Goal: Information Seeking & Learning: Learn about a topic

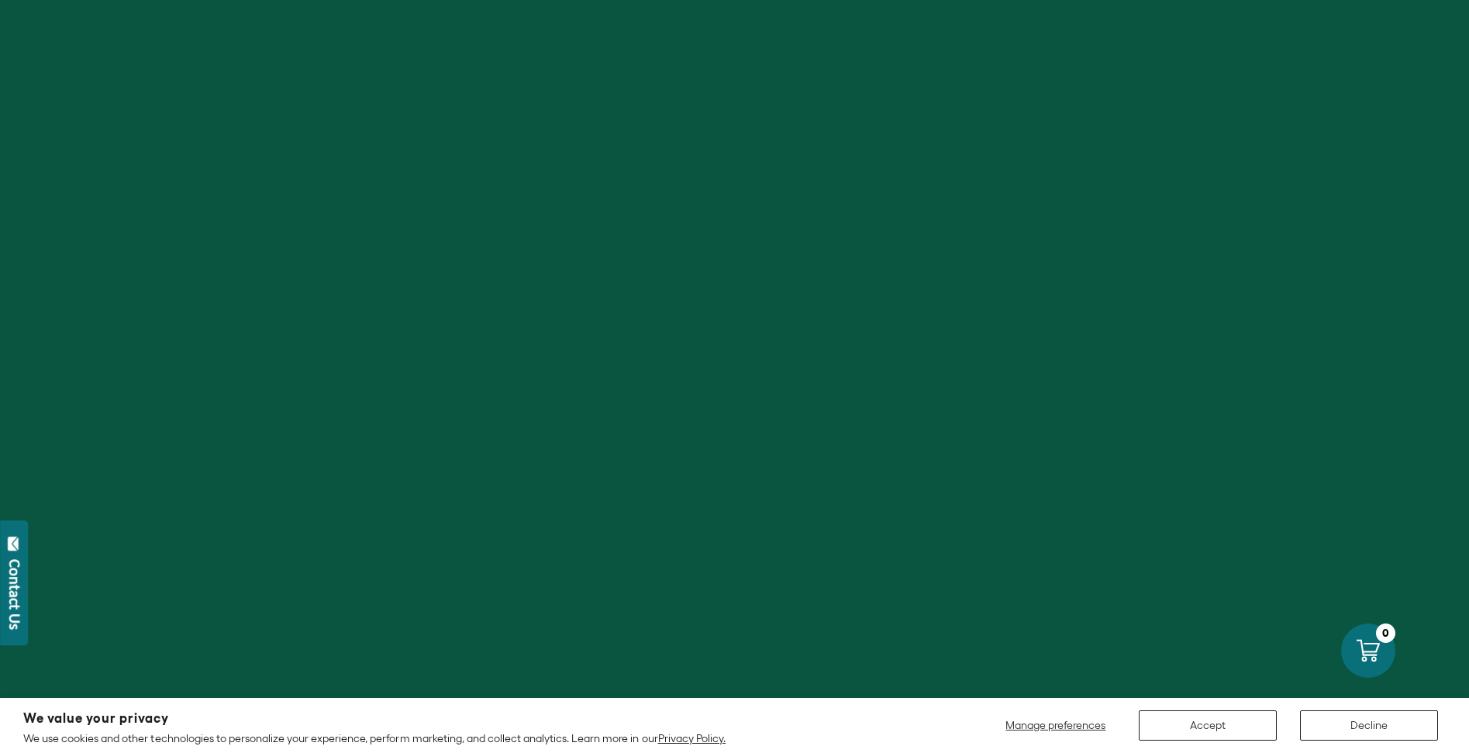
click at [1331, 728] on button "Decline" at bounding box center [1369, 725] width 138 height 30
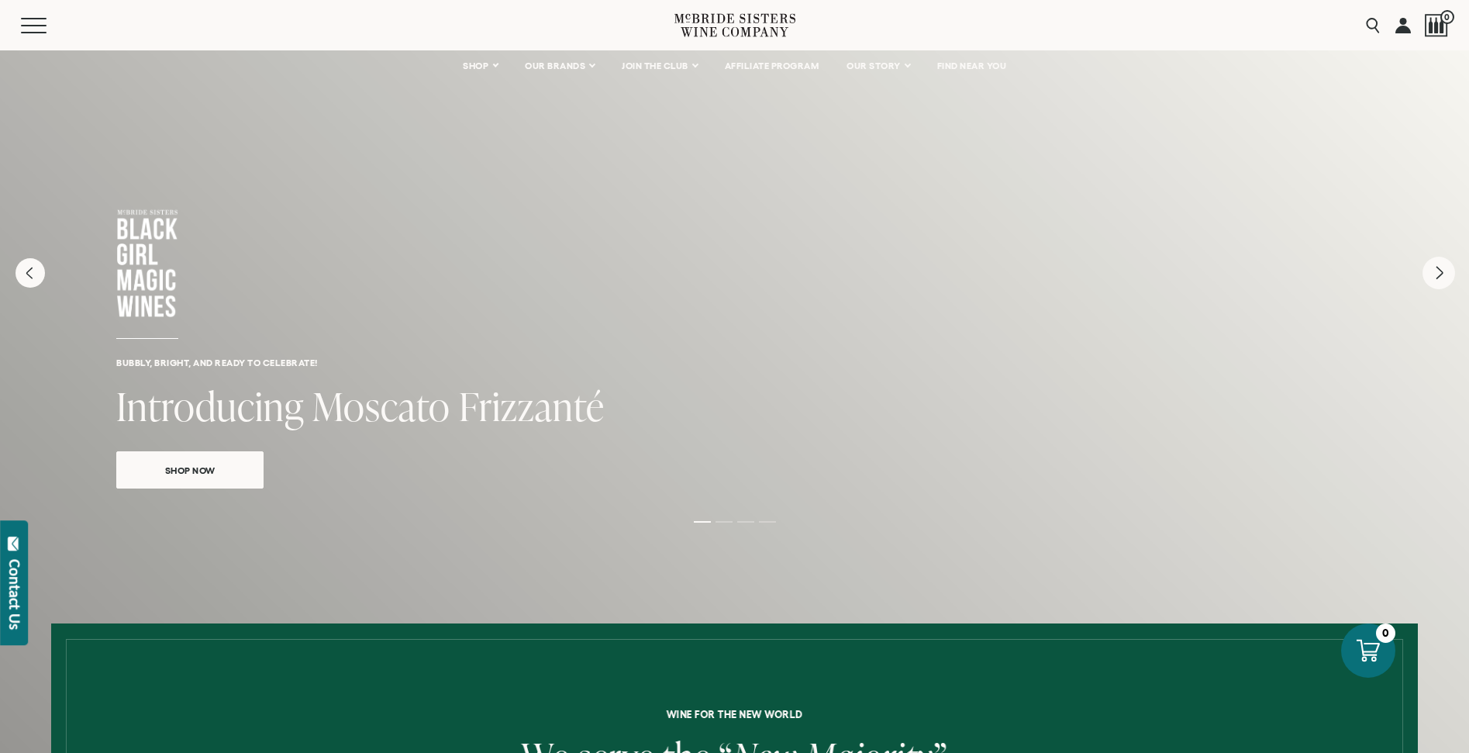
click at [1438, 276] on icon "Next" at bounding box center [1439, 273] width 6 height 12
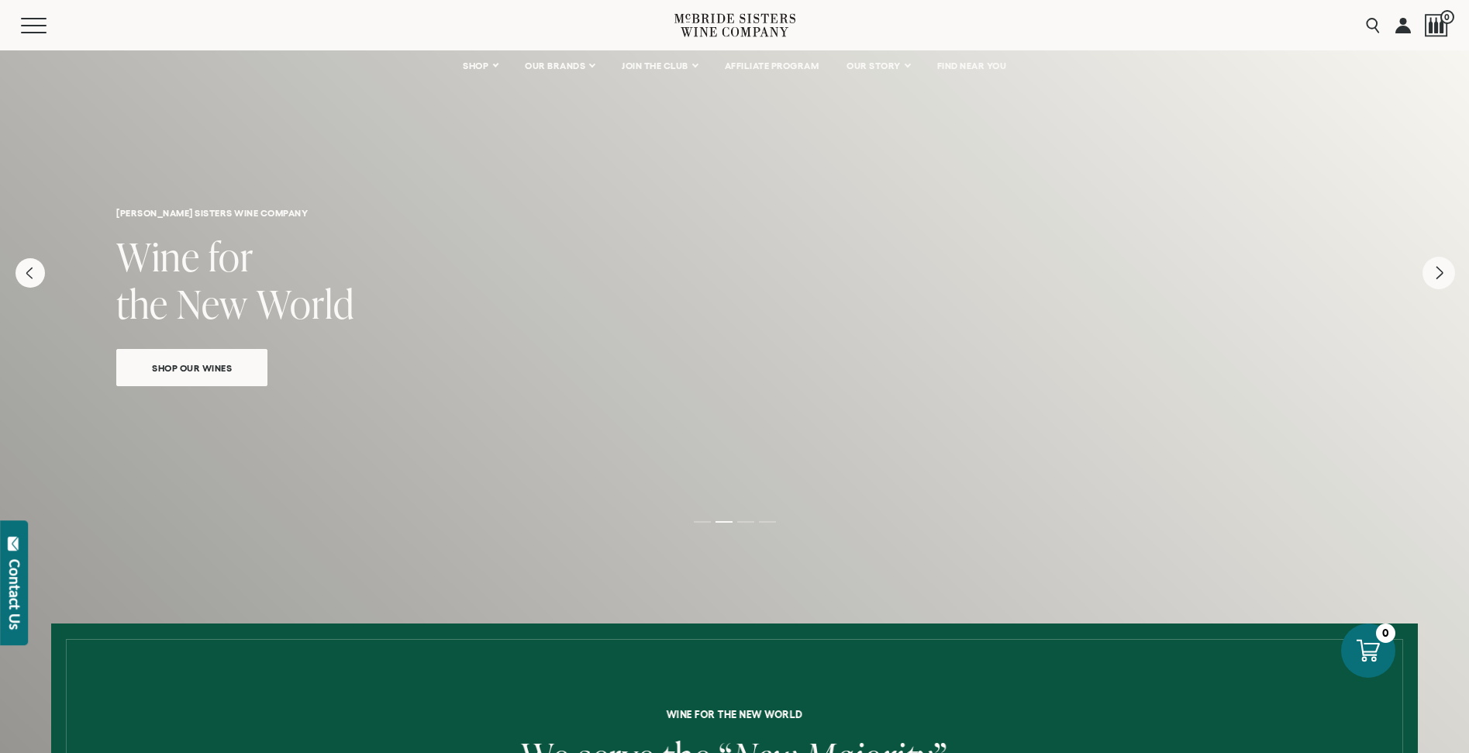
click at [1438, 276] on icon "Next" at bounding box center [1439, 273] width 6 height 12
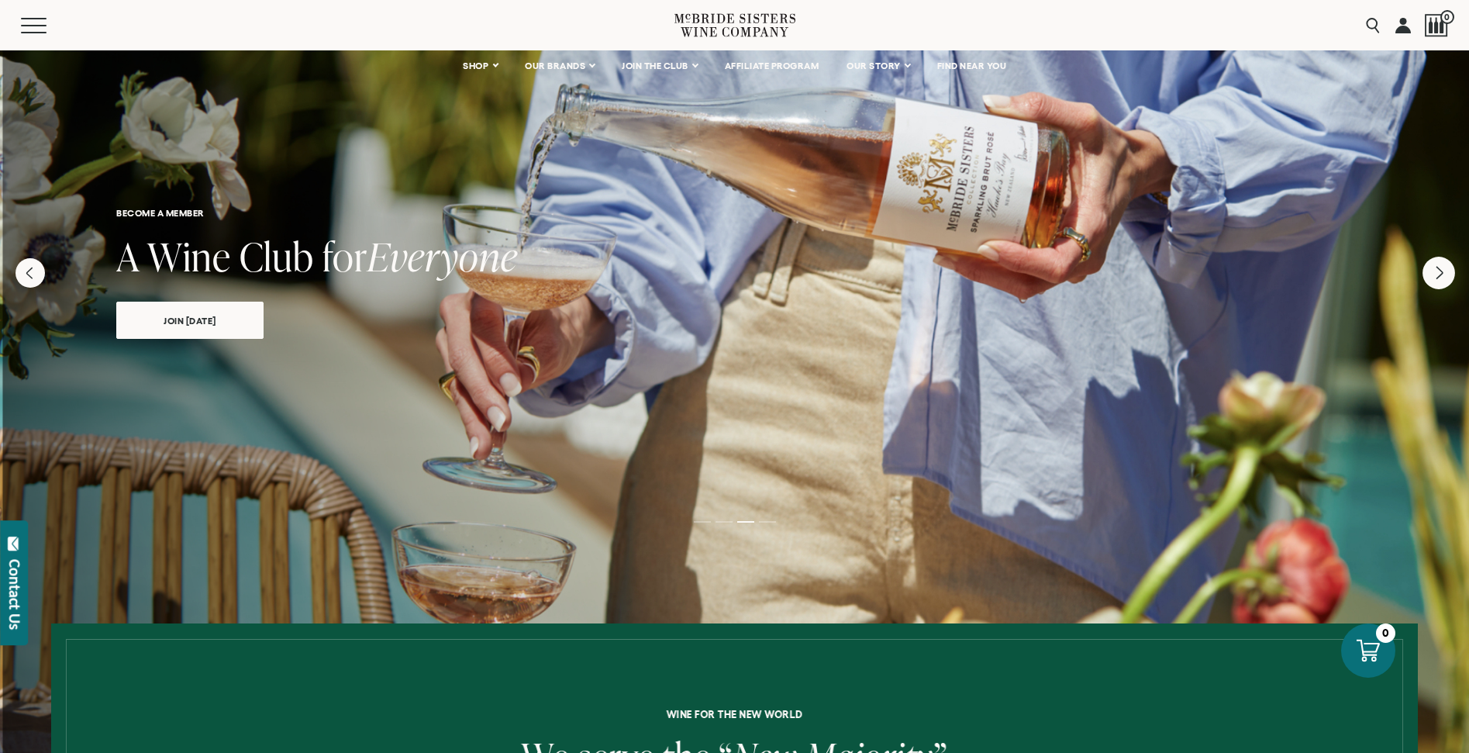
click at [1438, 276] on icon "Next" at bounding box center [1439, 273] width 6 height 12
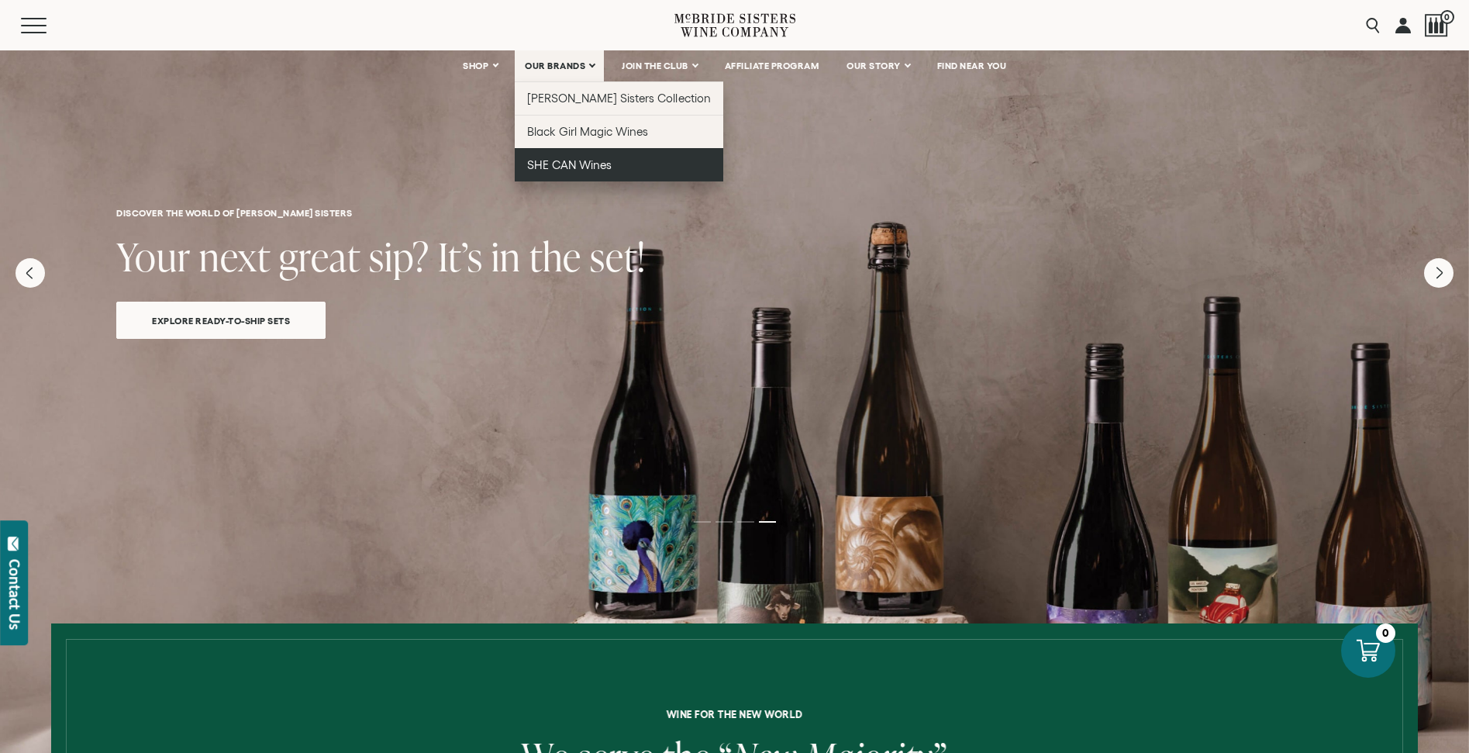
click at [555, 157] on link "SHE CAN Wines" at bounding box center [619, 164] width 208 height 33
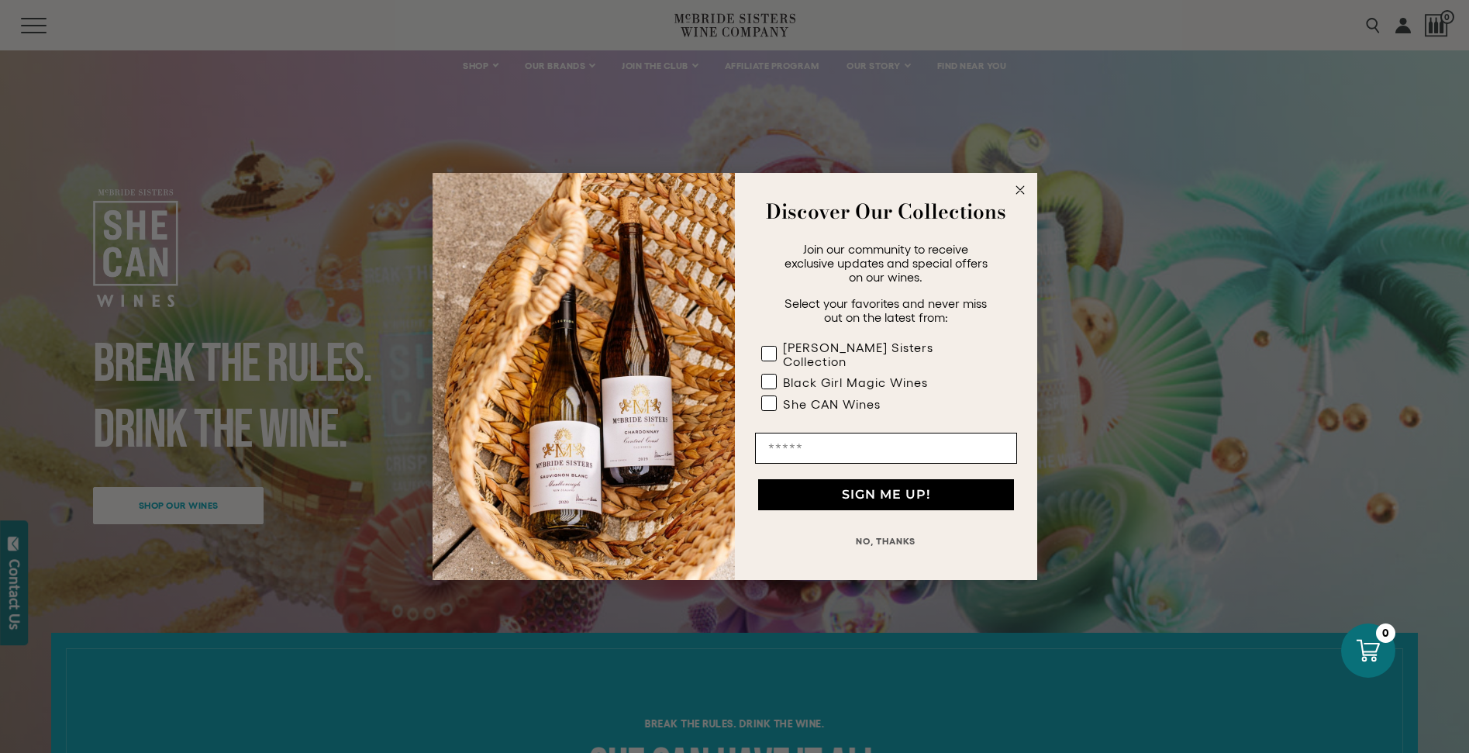
click at [1021, 194] on icon "Close dialog" at bounding box center [1020, 190] width 8 height 8
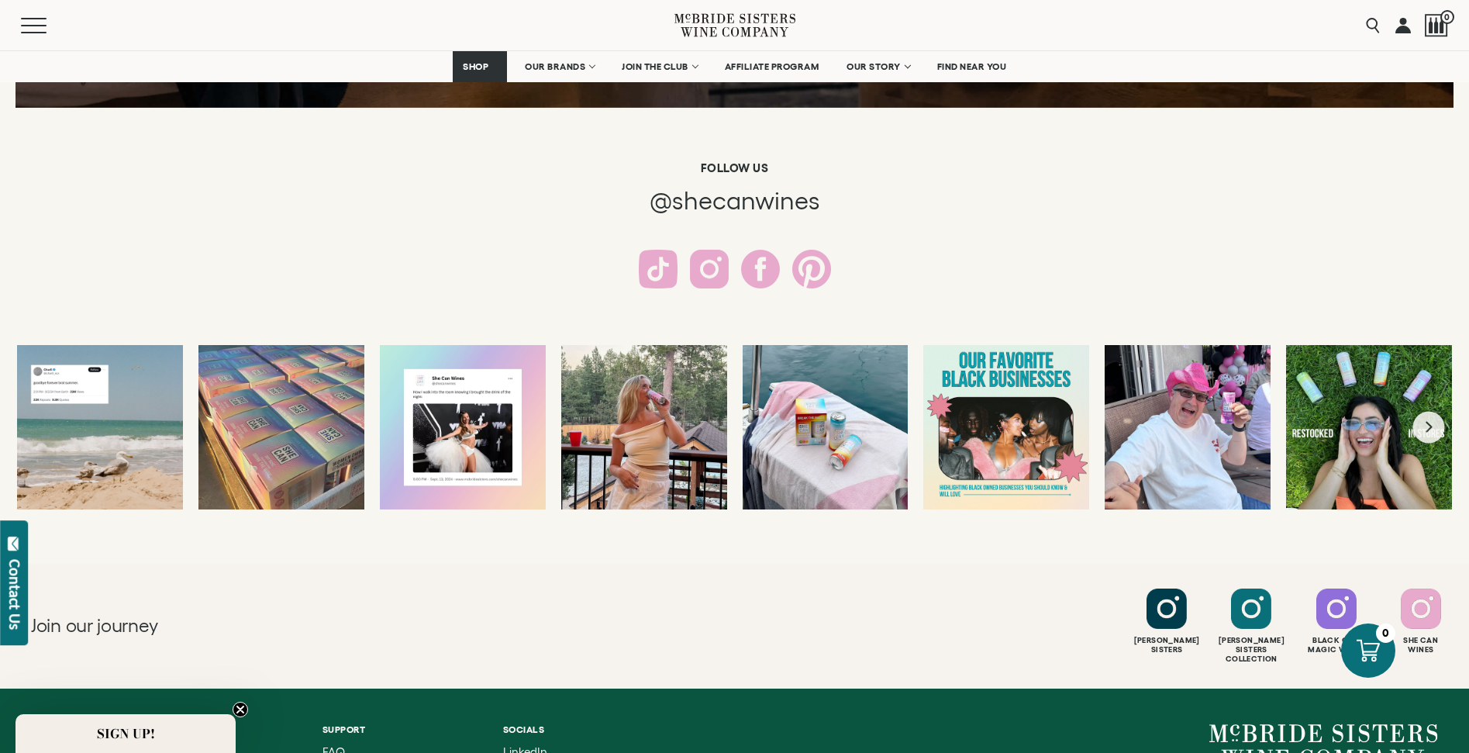
scroll to position [2823, 0]
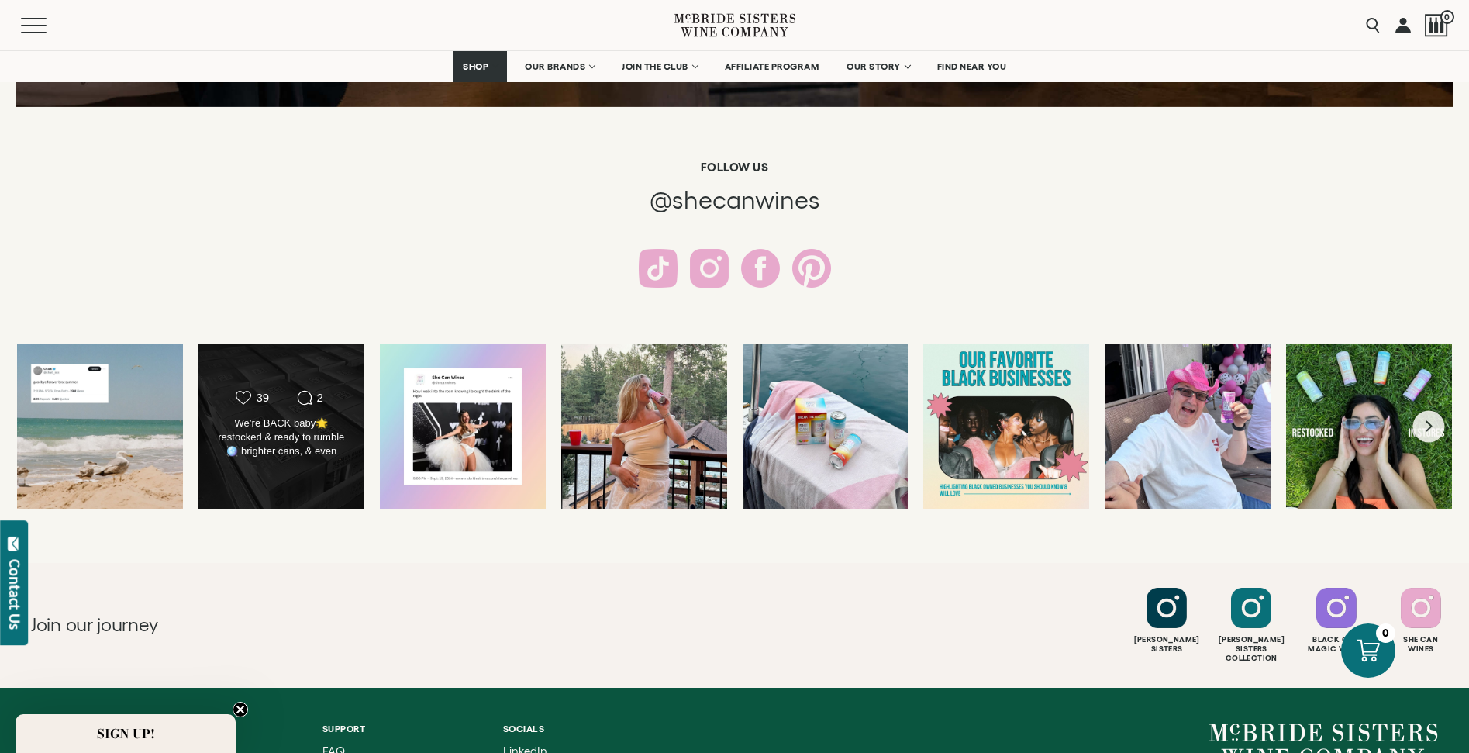
click at [301, 462] on div "Likes Count 39 Comments Count 2 We’re BACK baby🌟 restocked & ready to rumble🪩 b…" at bounding box center [281, 426] width 167 height 166
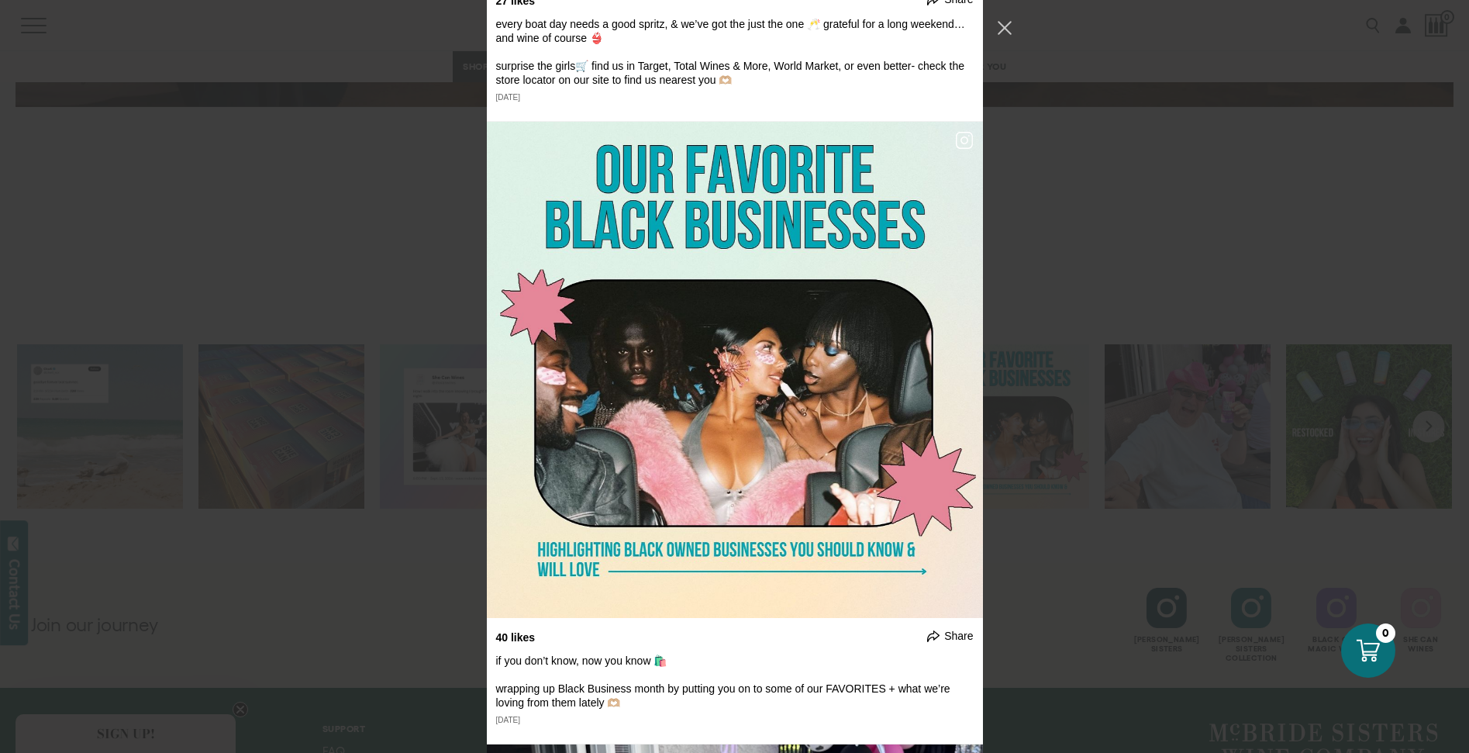
scroll to position [2690, 0]
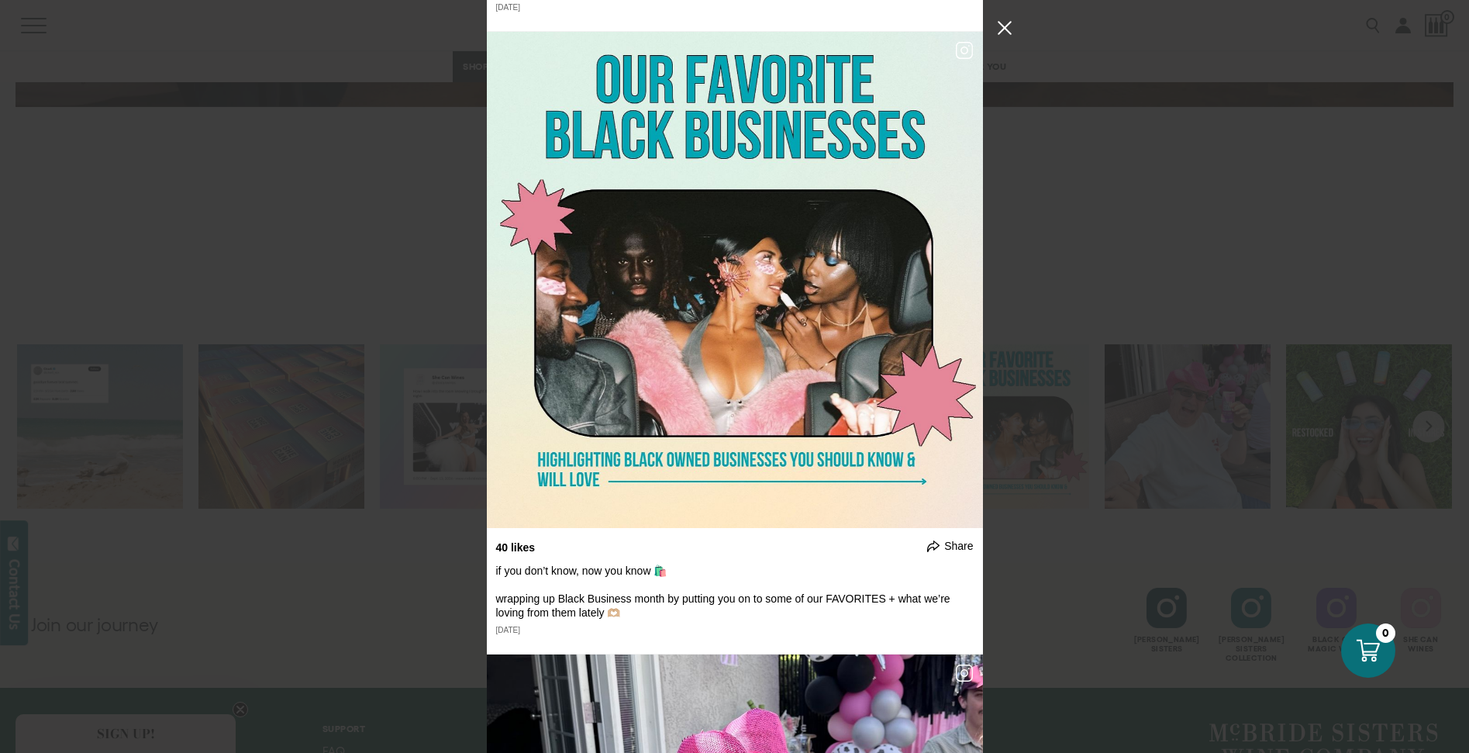
click at [1012, 22] on button "Close Instagram Feed Popup" at bounding box center [1004, 27] width 25 height 25
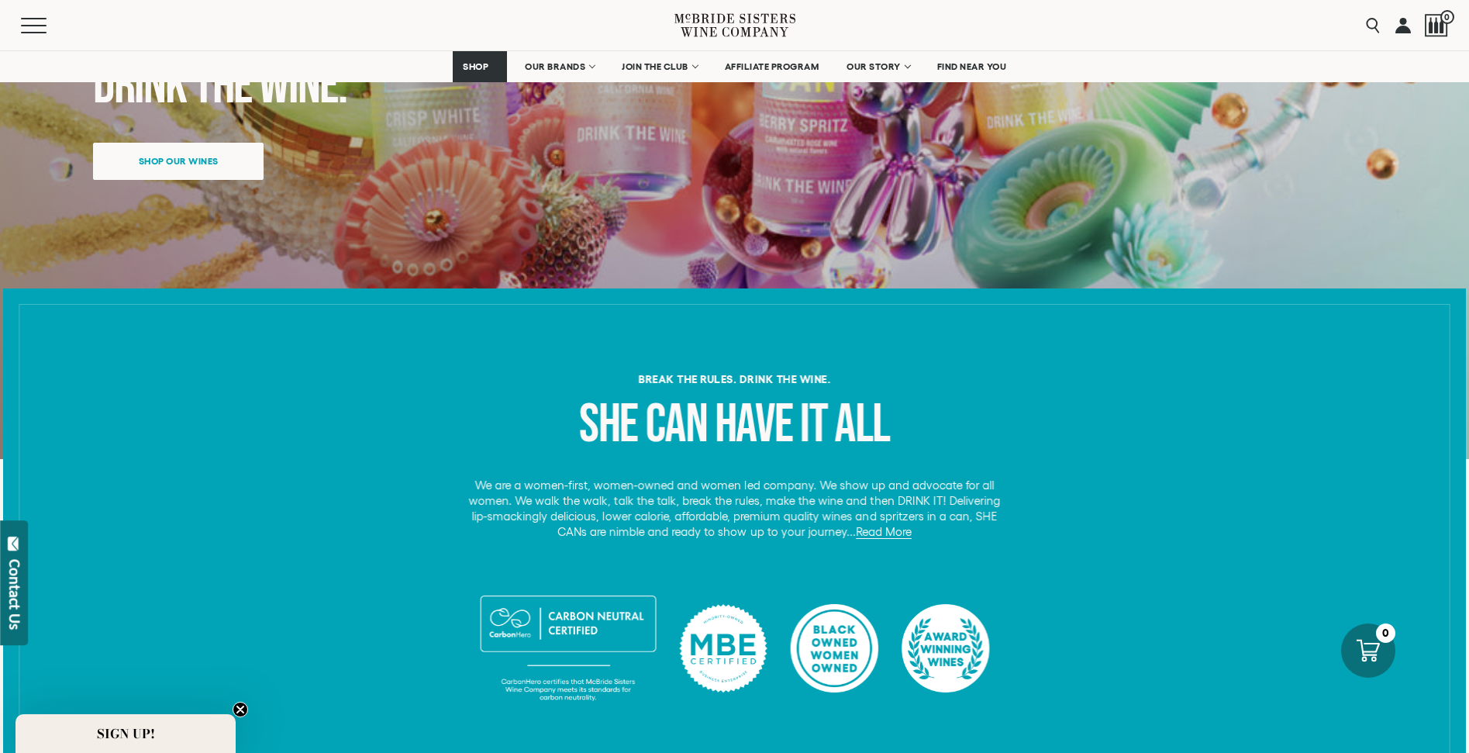
scroll to position [329, 0]
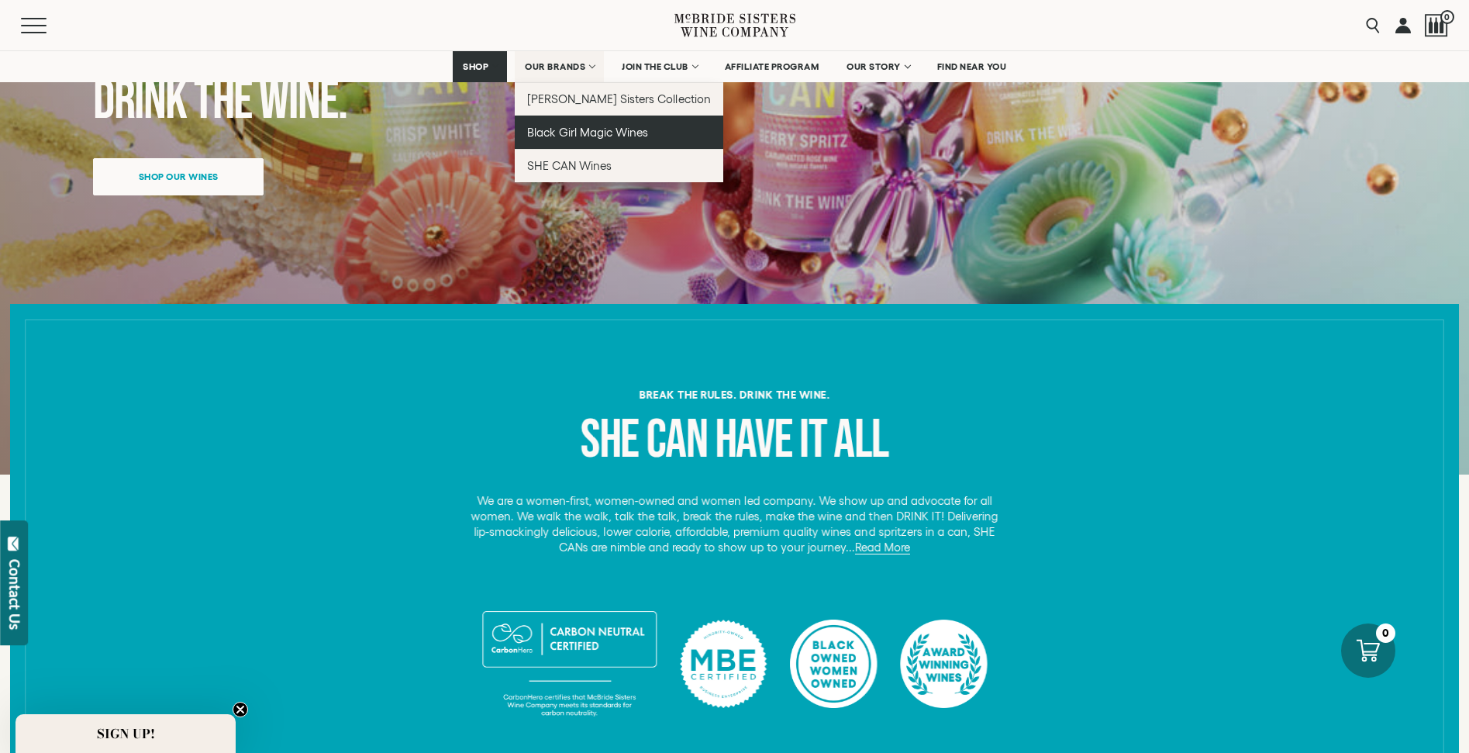
click at [564, 129] on span "Black Girl Magic Wines" at bounding box center [587, 132] width 121 height 13
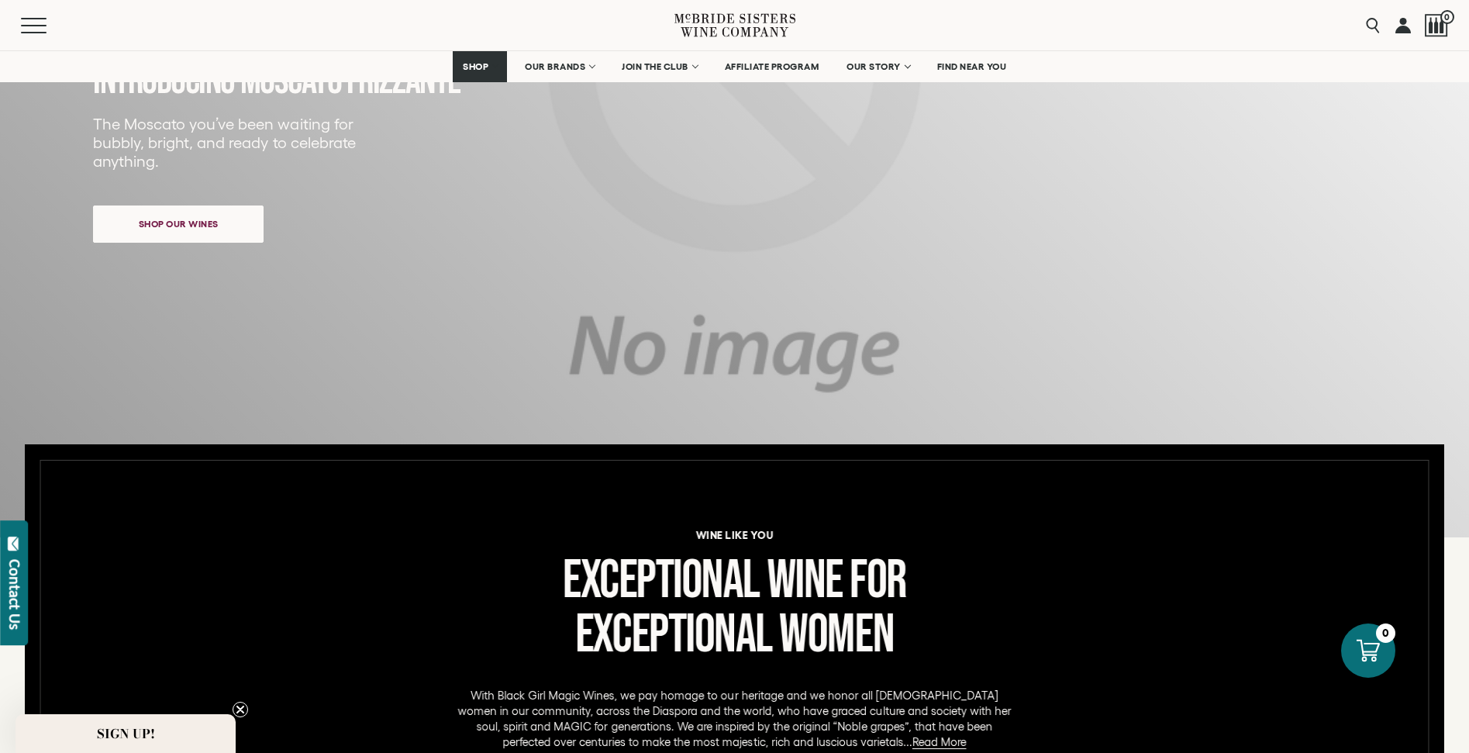
scroll to position [265, 0]
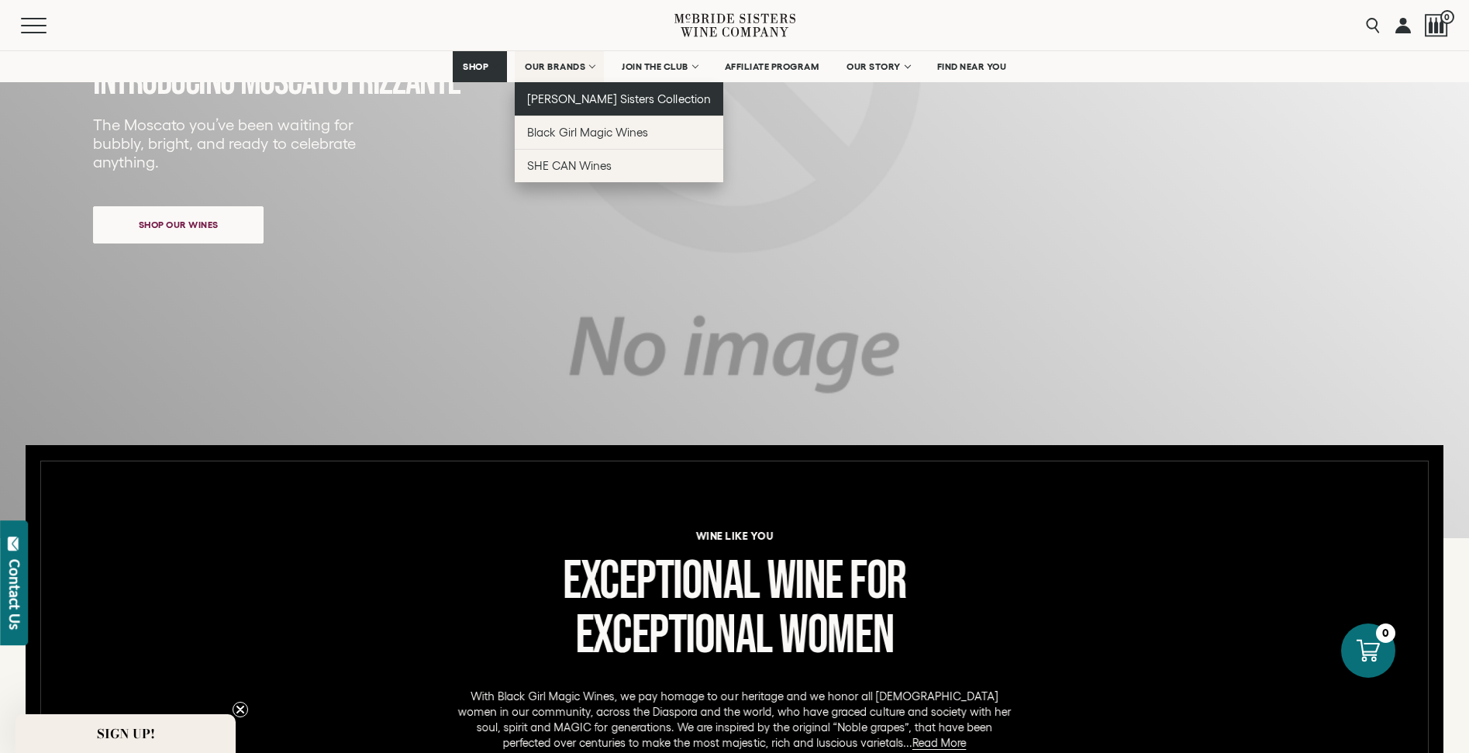
click at [567, 97] on span "[PERSON_NAME] Sisters Collection" at bounding box center [619, 98] width 184 height 13
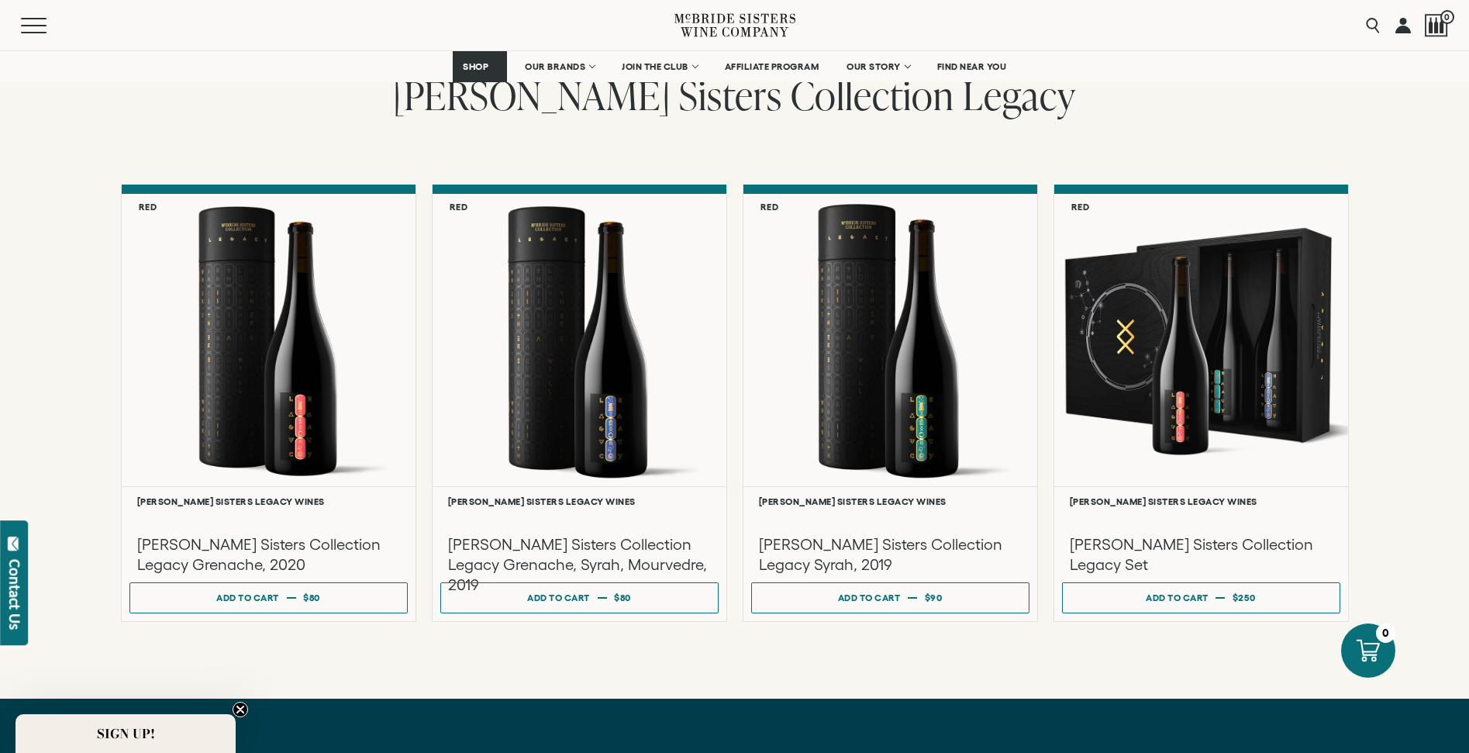
scroll to position [3951, 0]
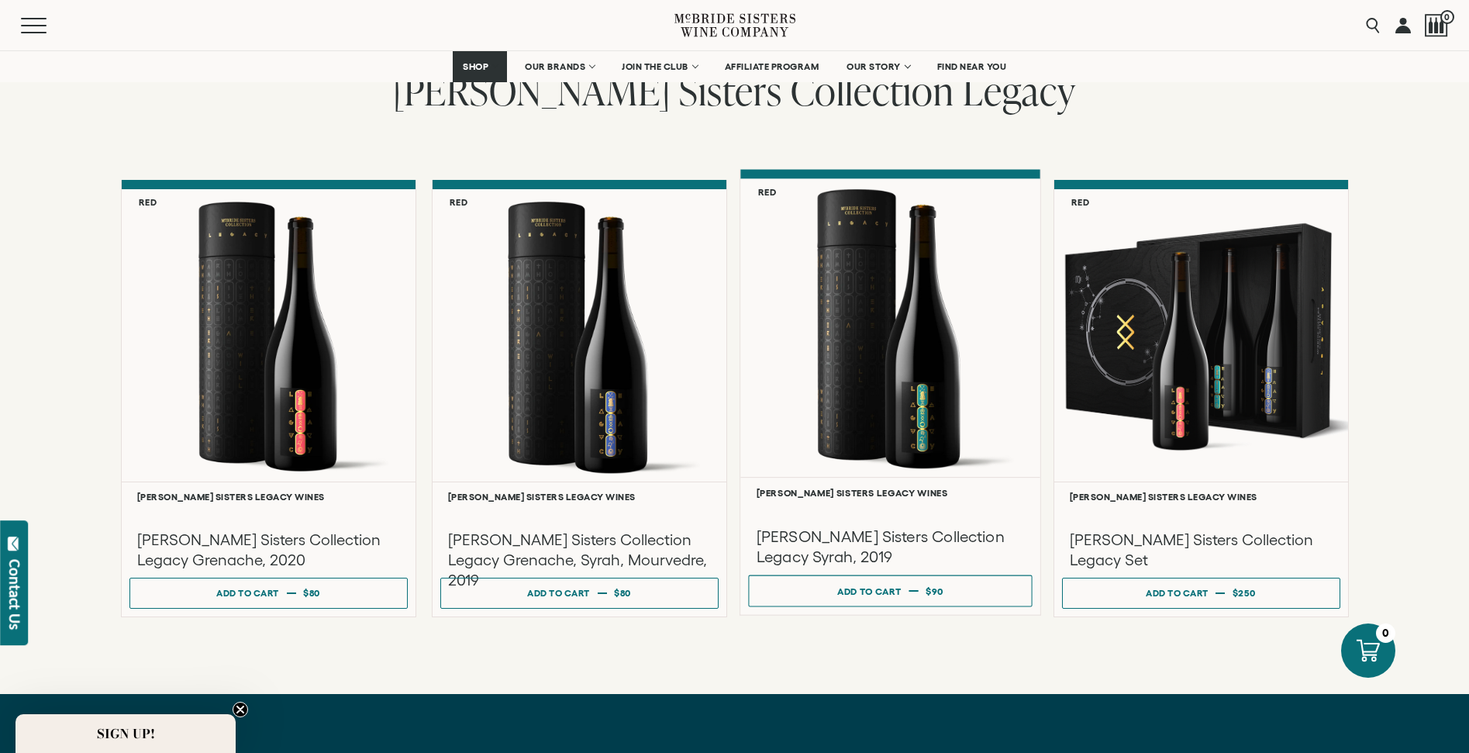
click at [935, 324] on div at bounding box center [890, 327] width 300 height 298
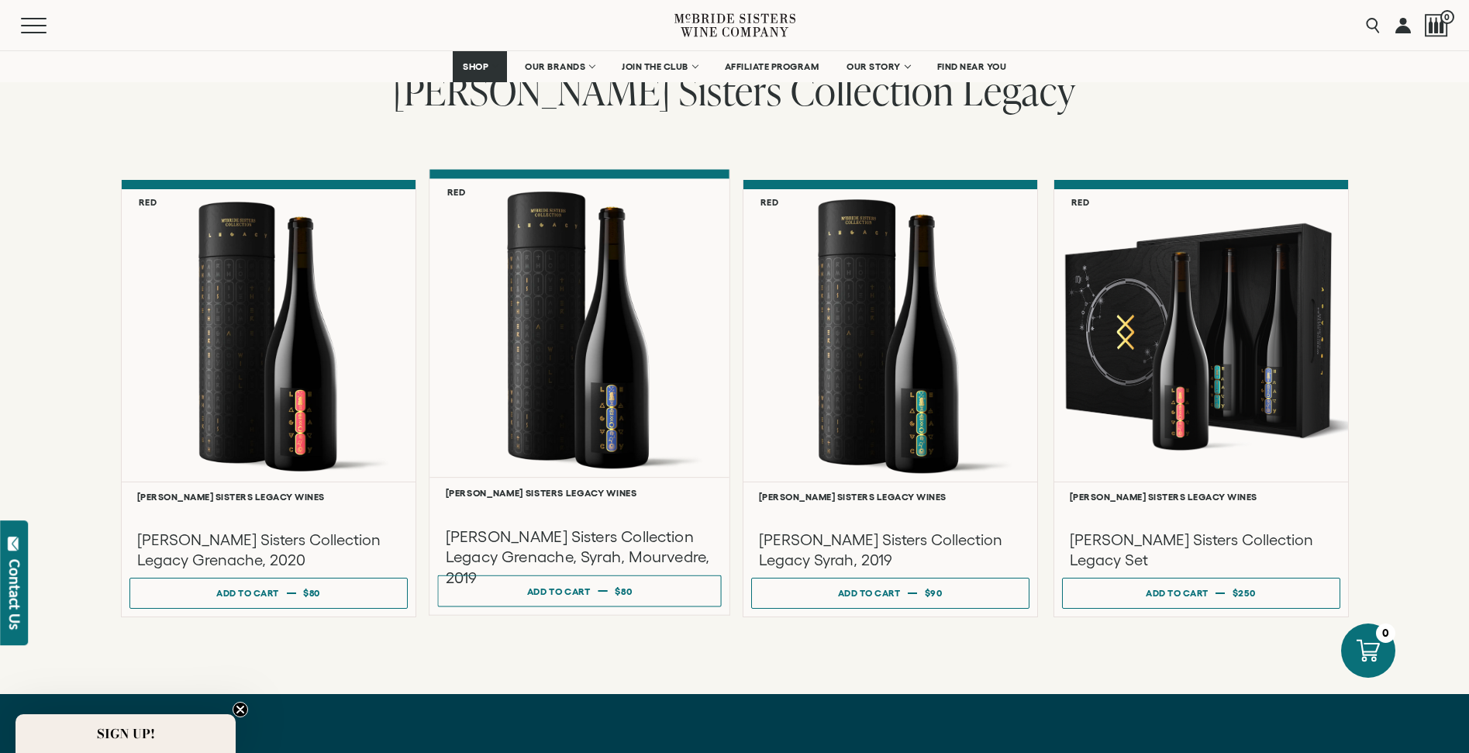
click at [649, 542] on h3 "McBride Sisters Collection Legacy Grenache, Syrah, Mourvedre, 2019" at bounding box center [579, 556] width 268 height 62
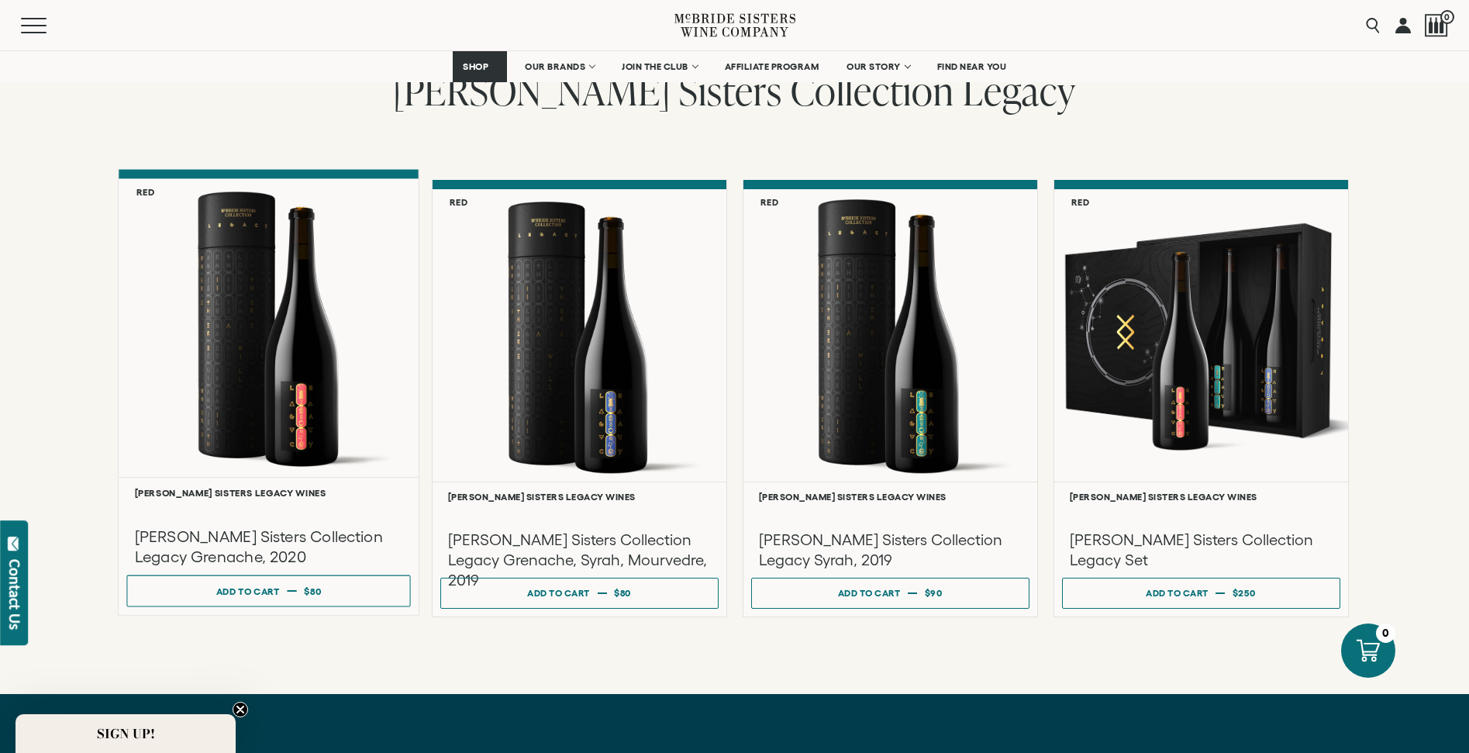
click at [325, 420] on div at bounding box center [269, 327] width 300 height 298
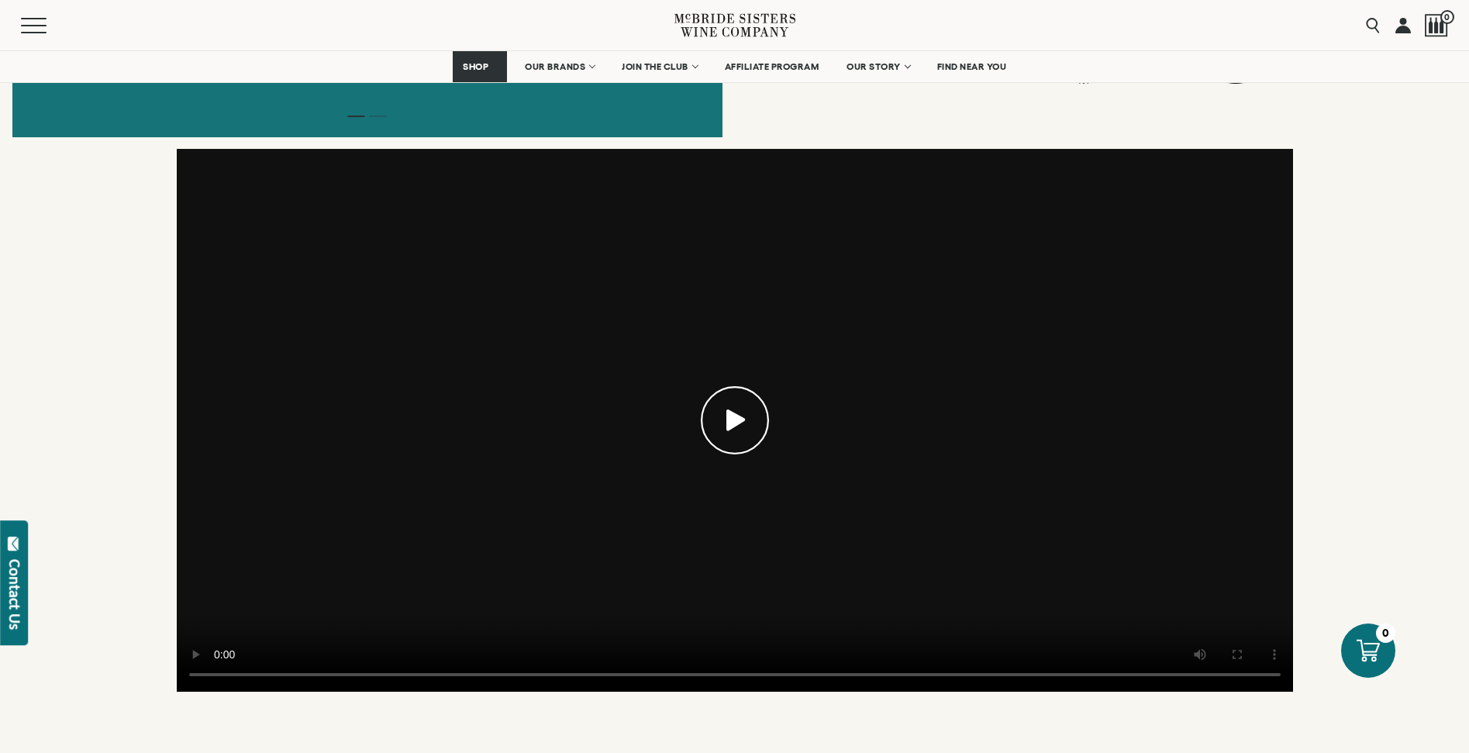
scroll to position [823, 0]
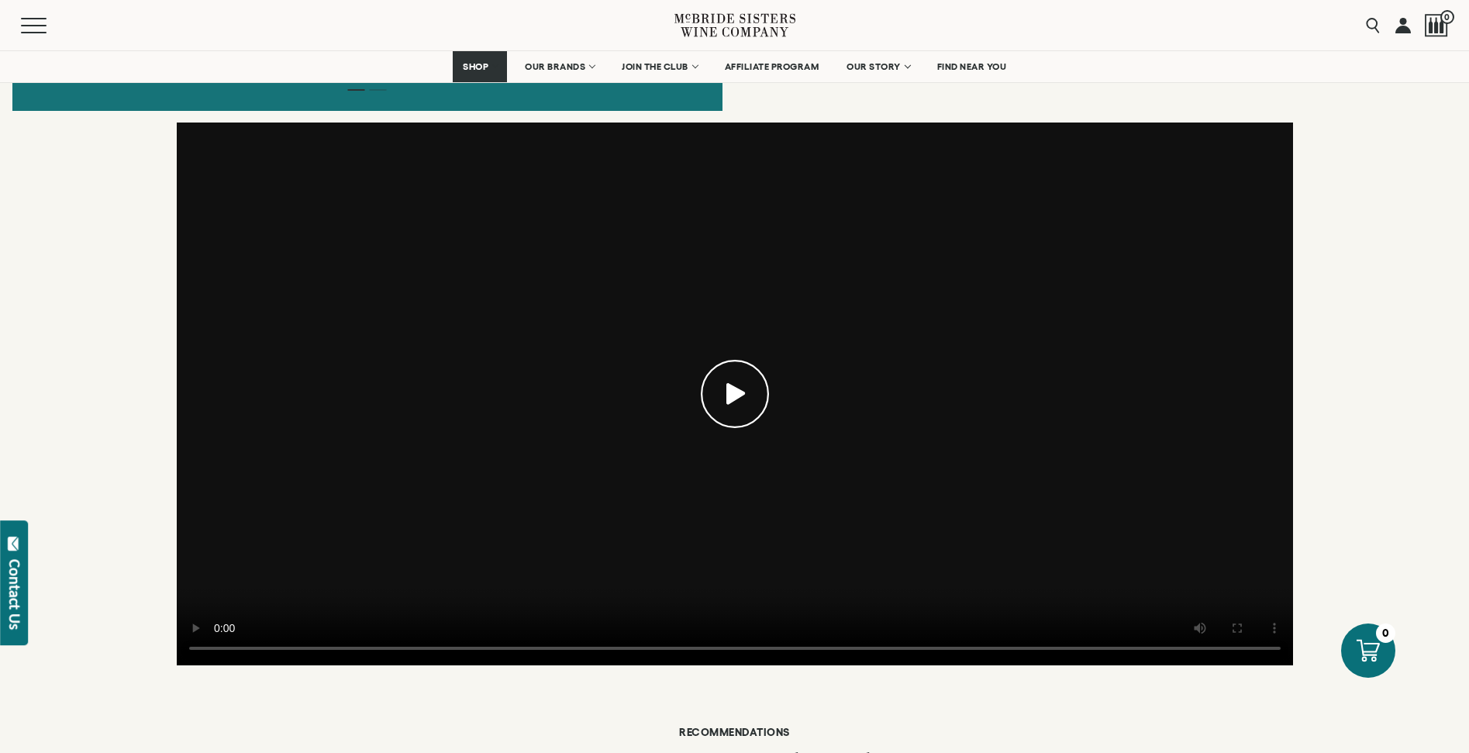
click at [737, 383] on icon at bounding box center [735, 394] width 19 height 22
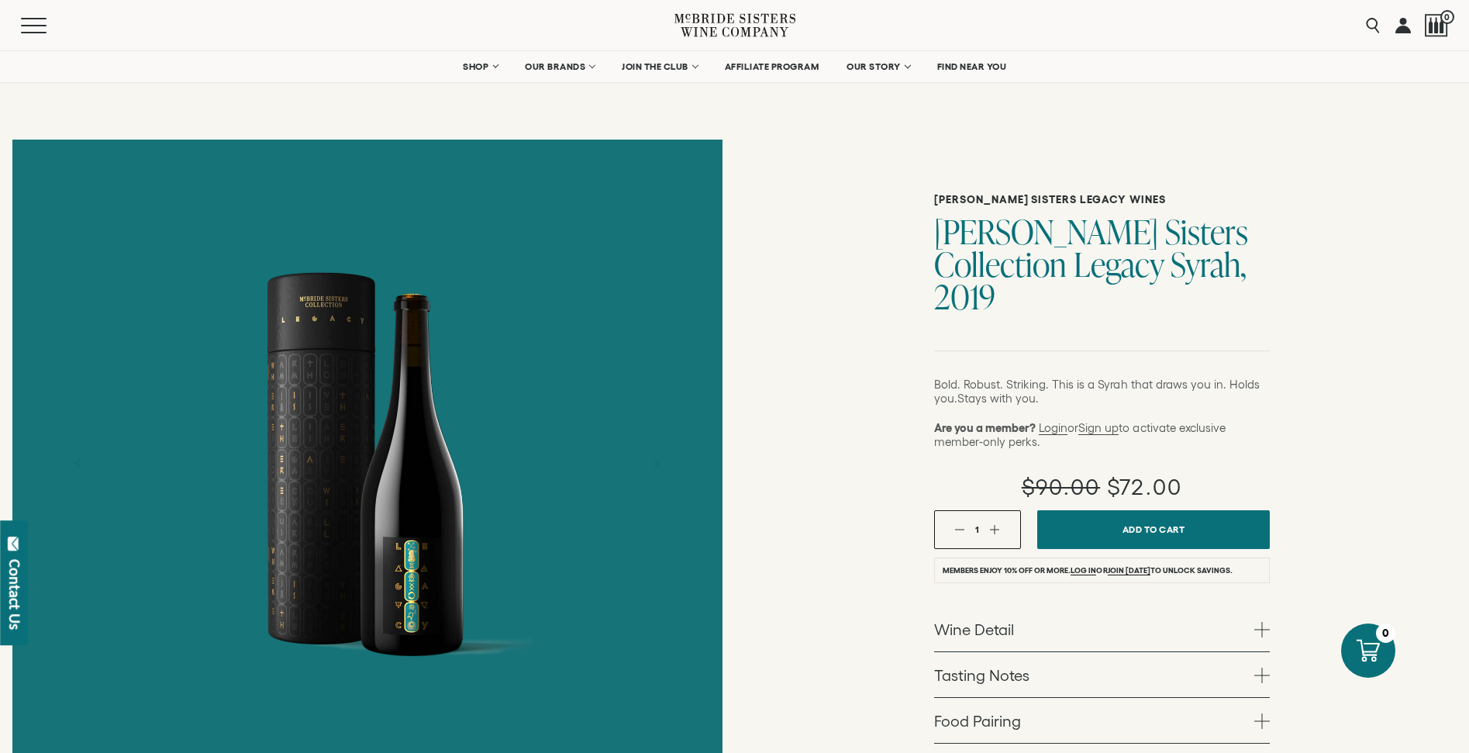
scroll to position [0, 0]
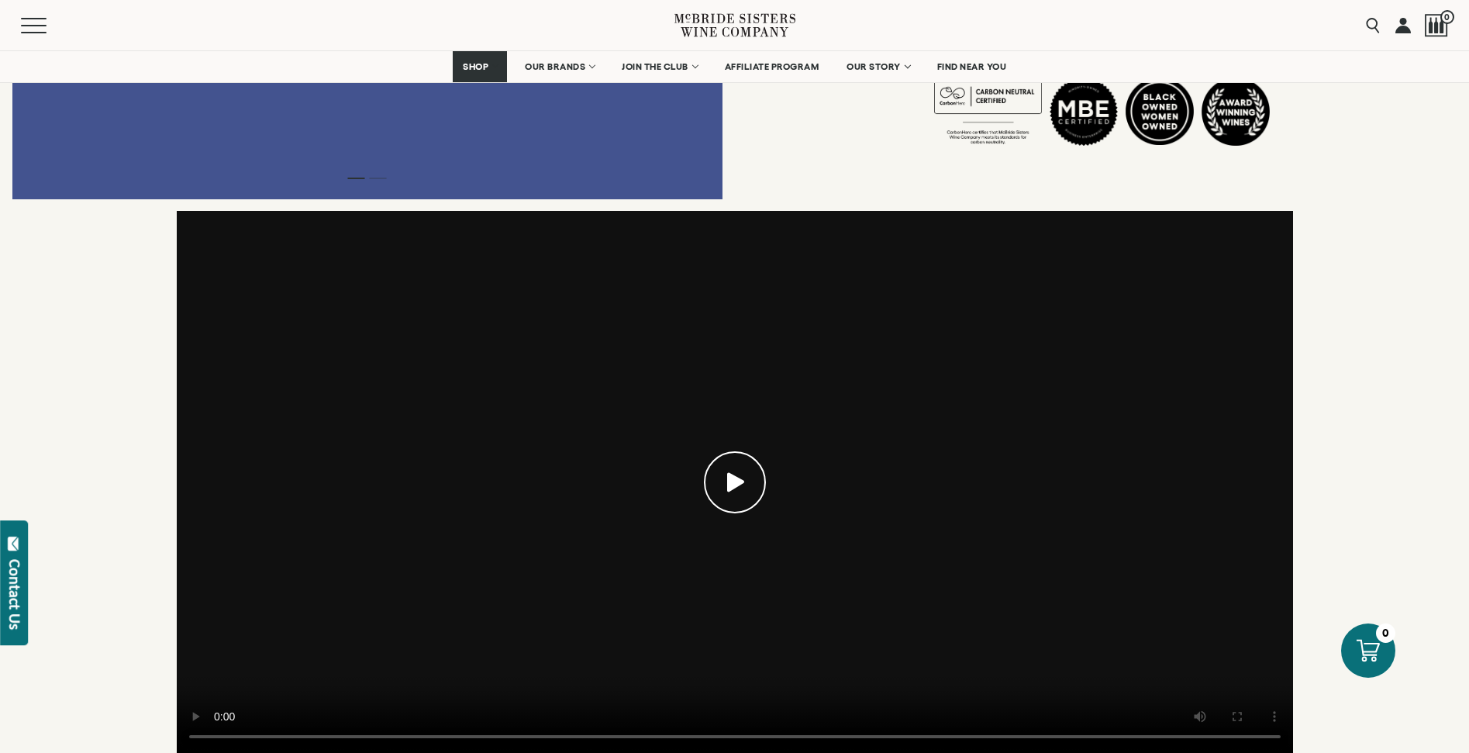
scroll to position [907, 0]
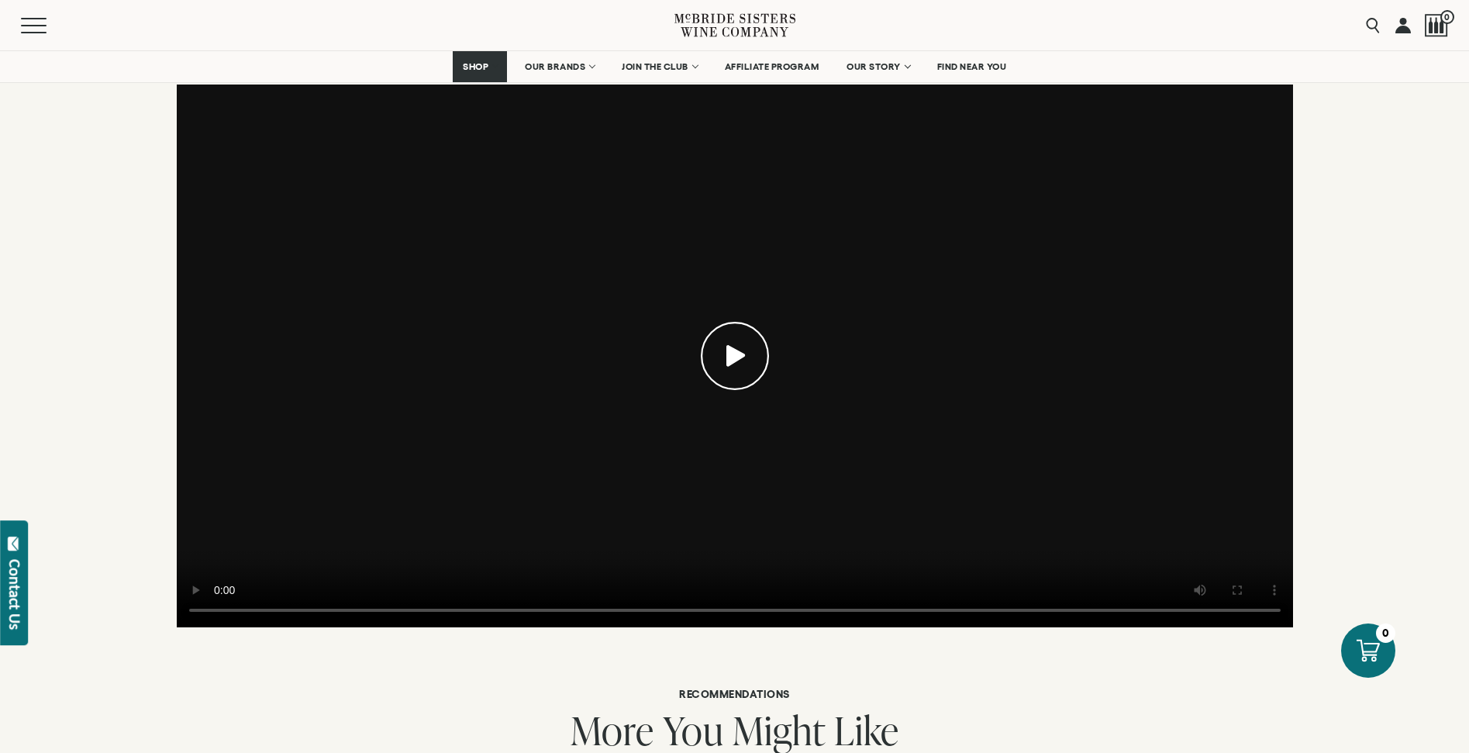
click at [734, 345] on icon at bounding box center [735, 356] width 19 height 22
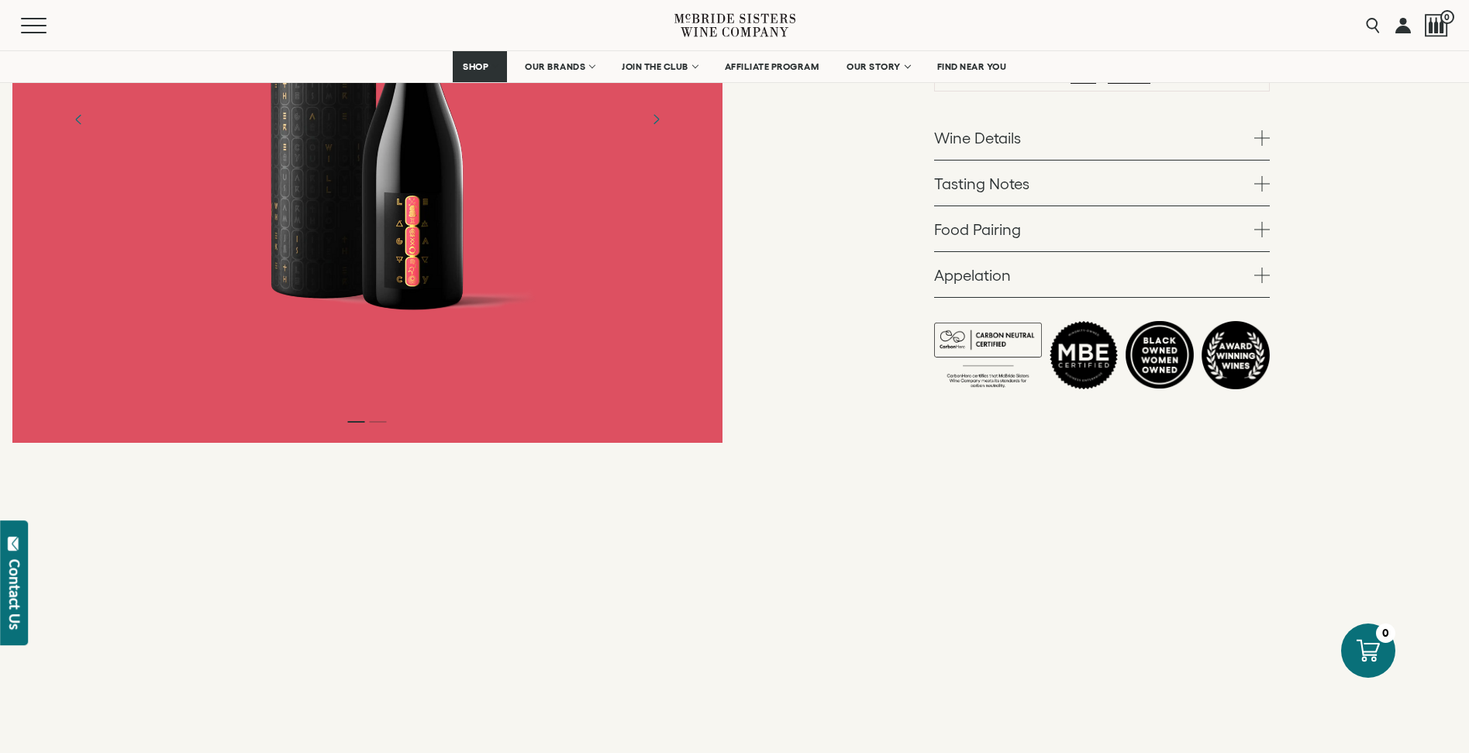
scroll to position [788, 0]
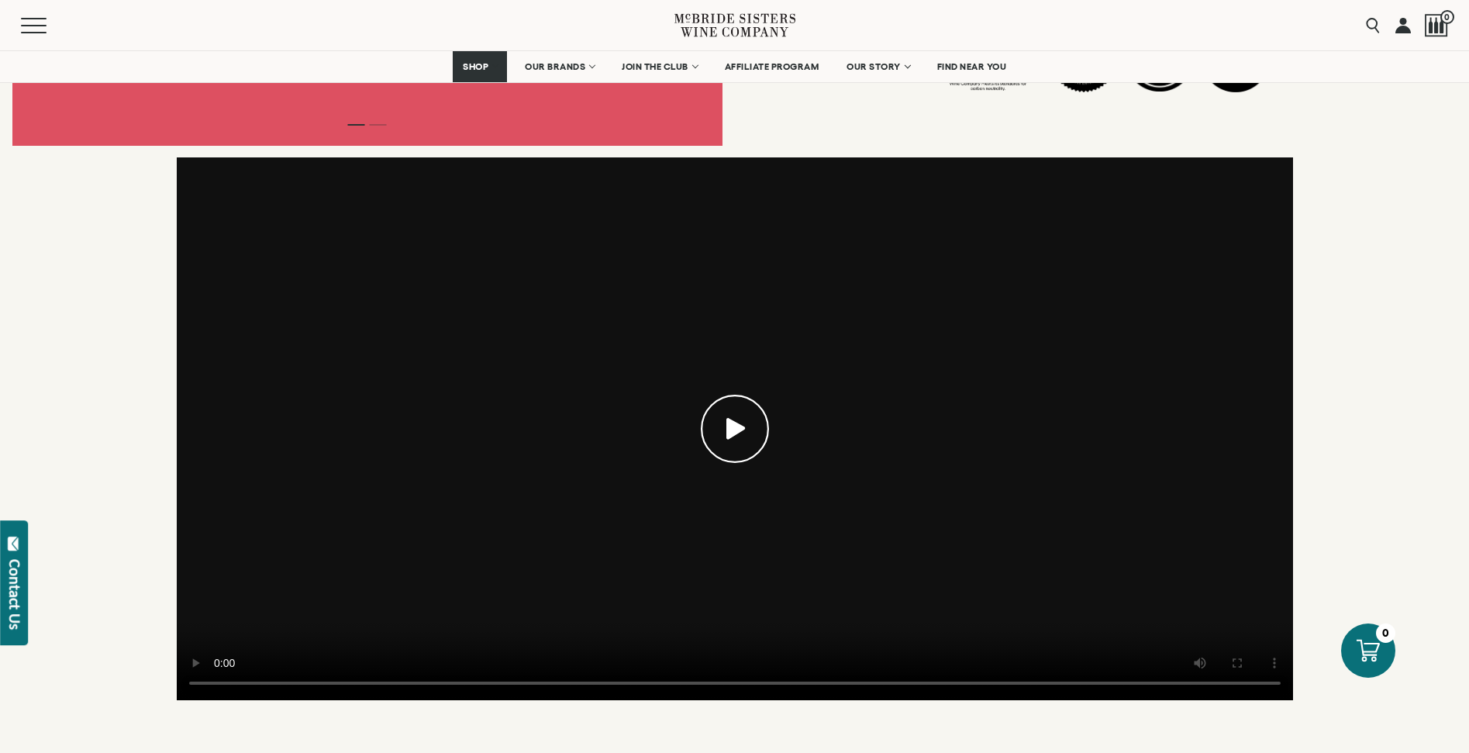
click at [727, 418] on icon at bounding box center [735, 429] width 19 height 22
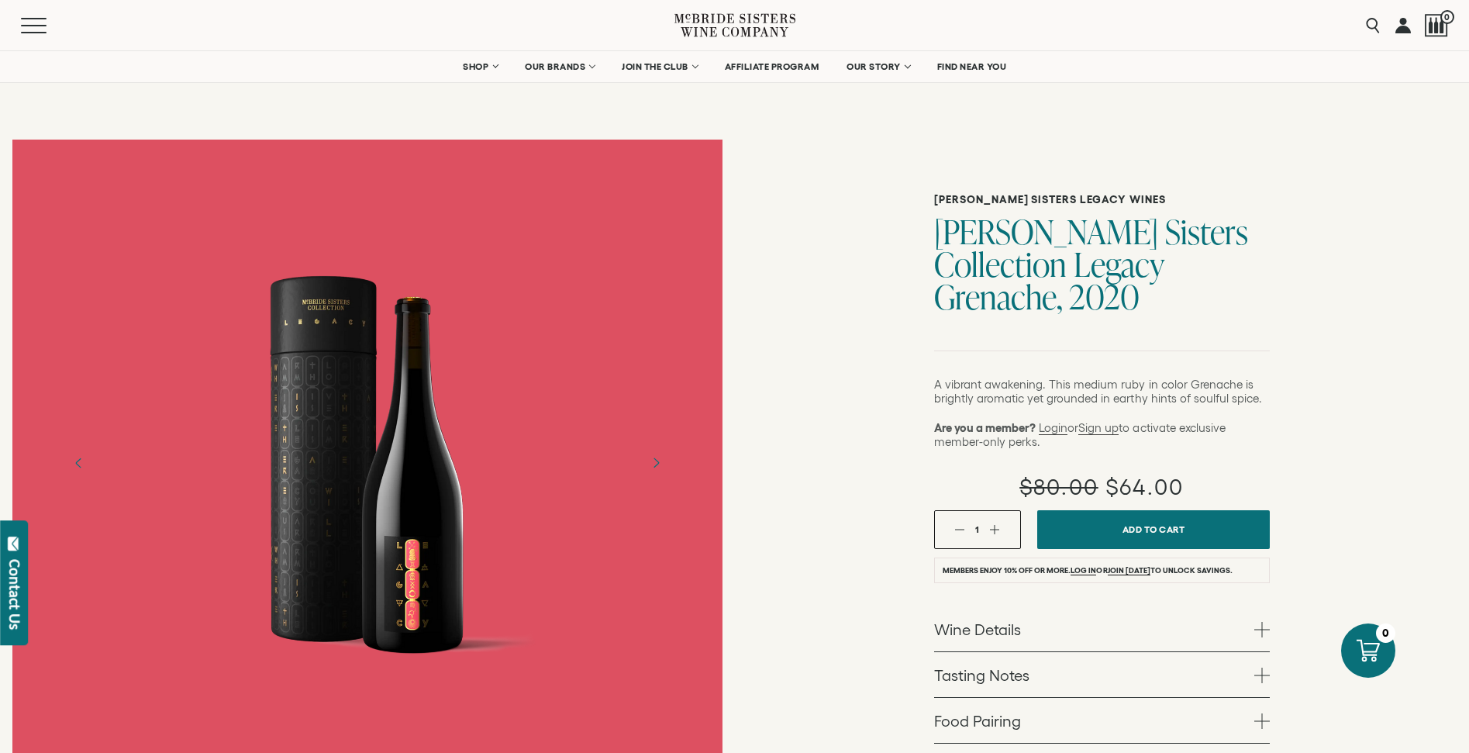
scroll to position [0, 0]
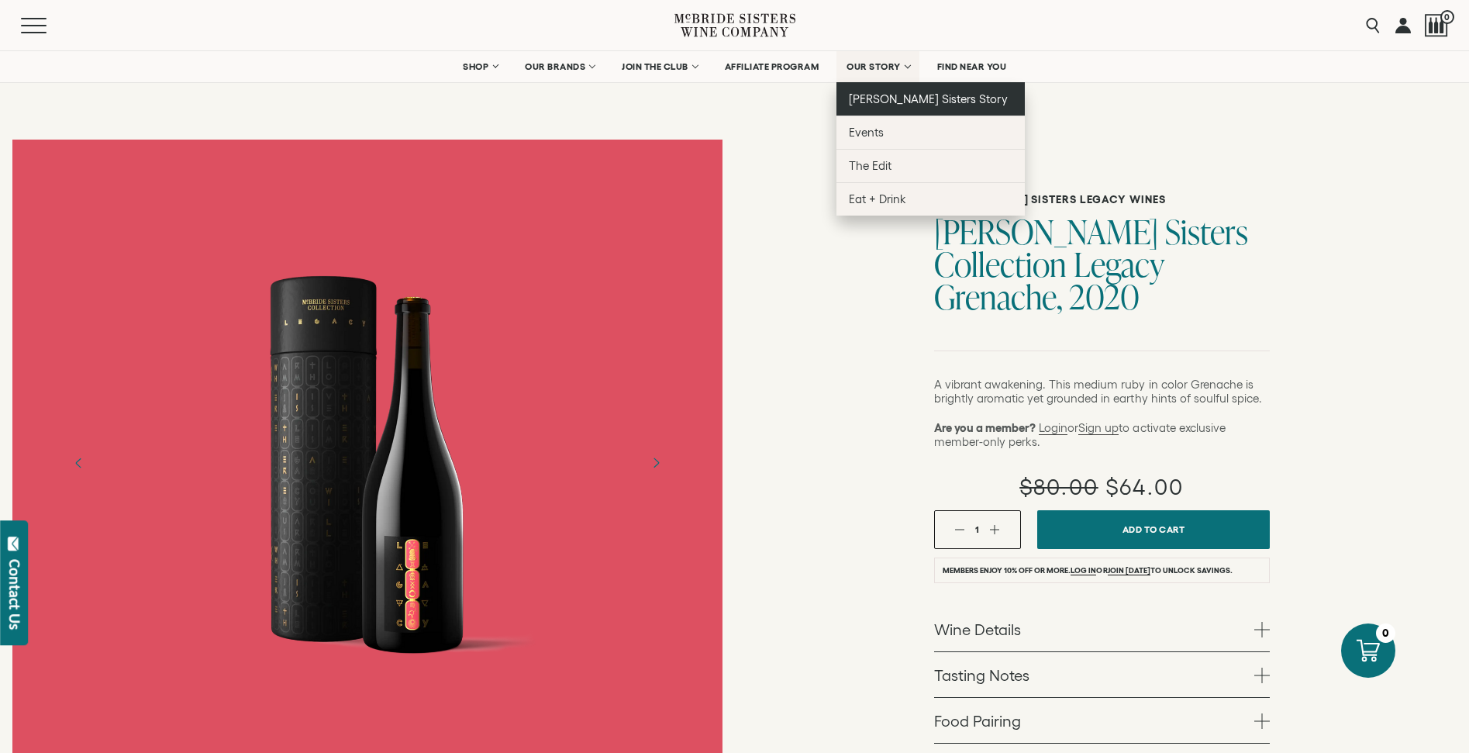
click at [869, 98] on span "[PERSON_NAME] Sisters Story" at bounding box center [928, 98] width 159 height 13
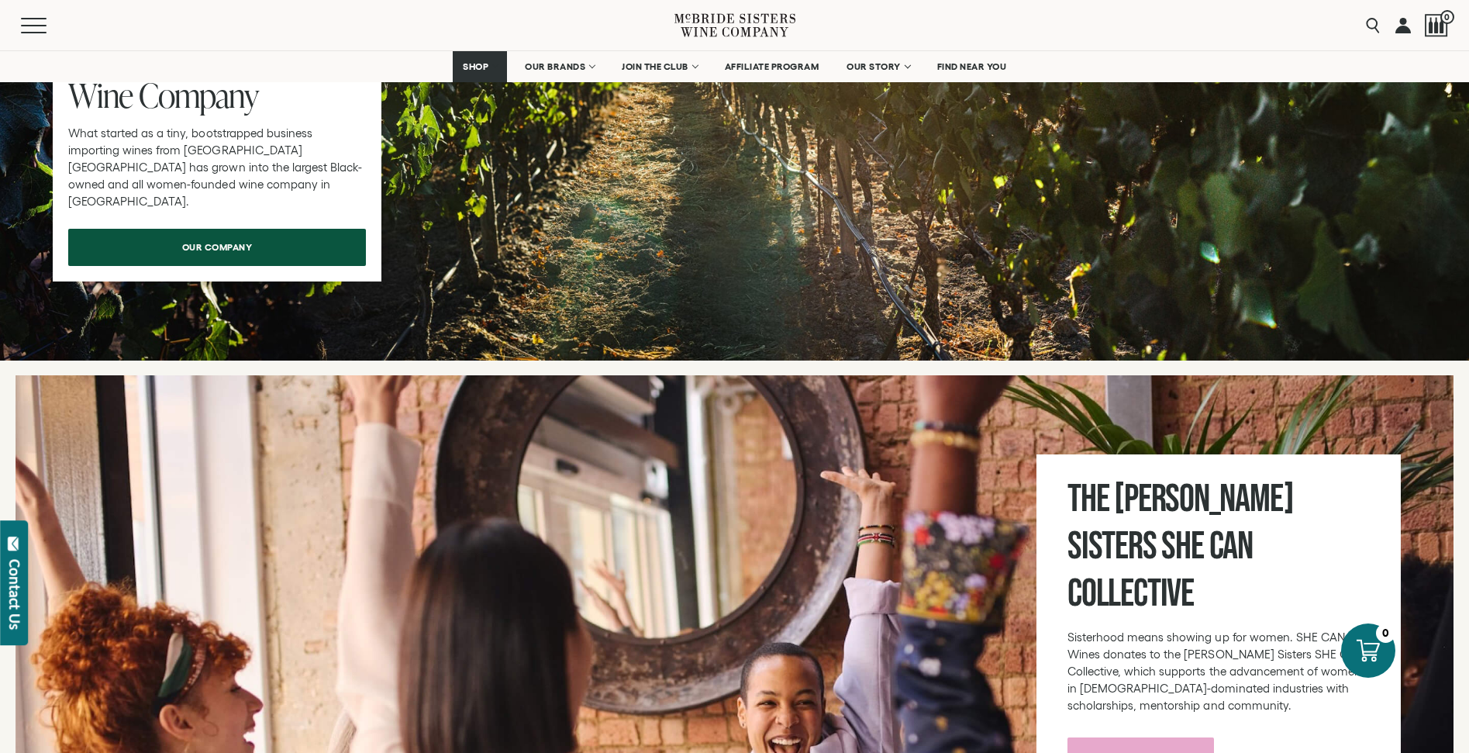
scroll to position [5008, 0]
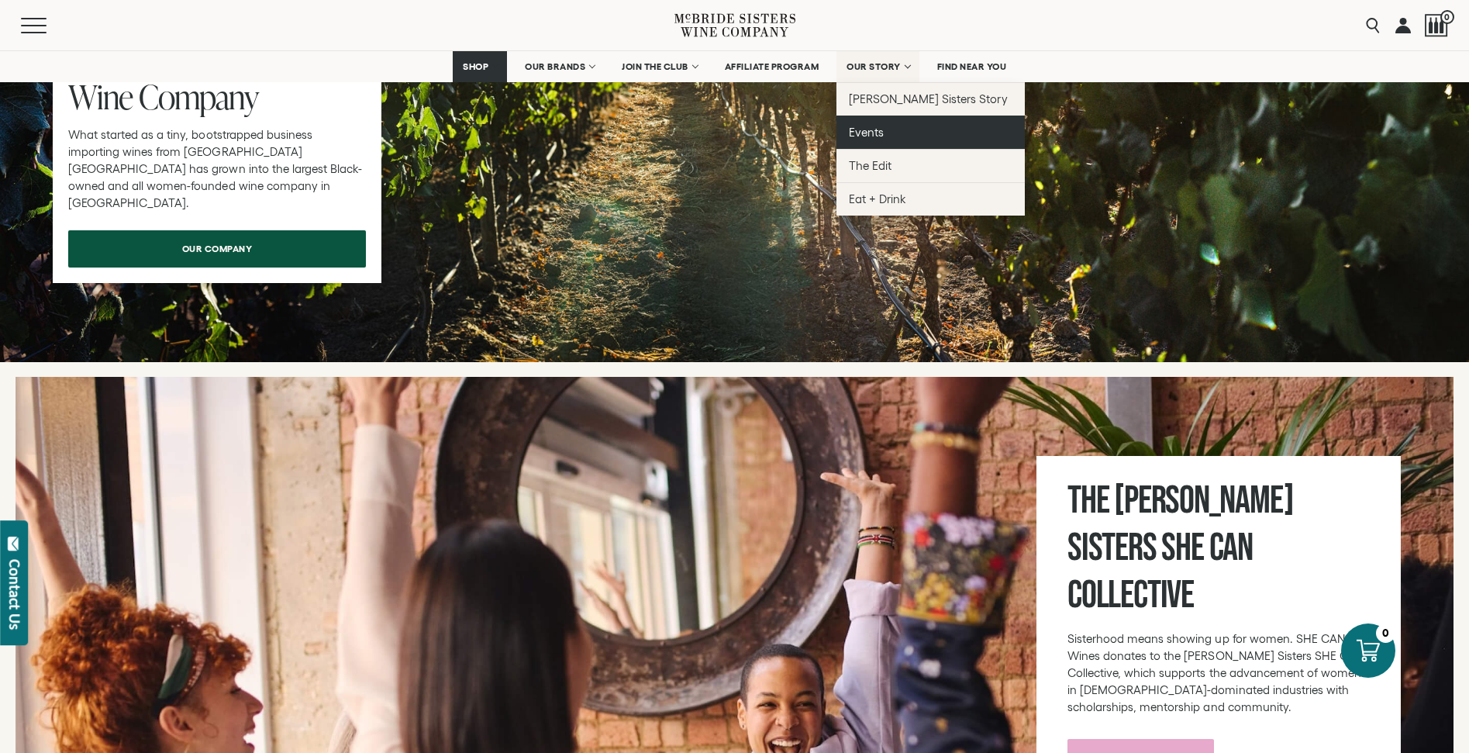
click at [885, 131] on link "Events" at bounding box center [930, 131] width 188 height 33
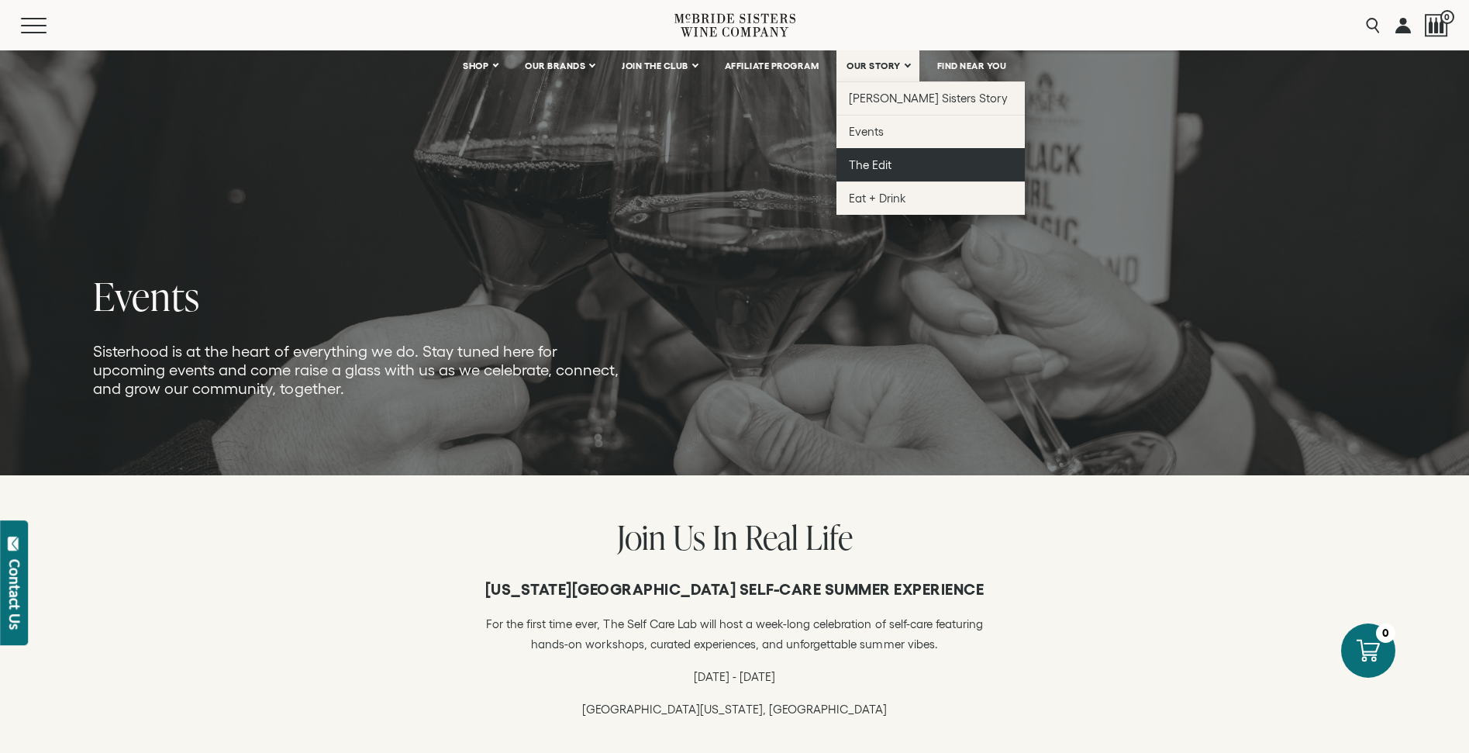
click at [870, 162] on span "The Edit" at bounding box center [870, 164] width 43 height 13
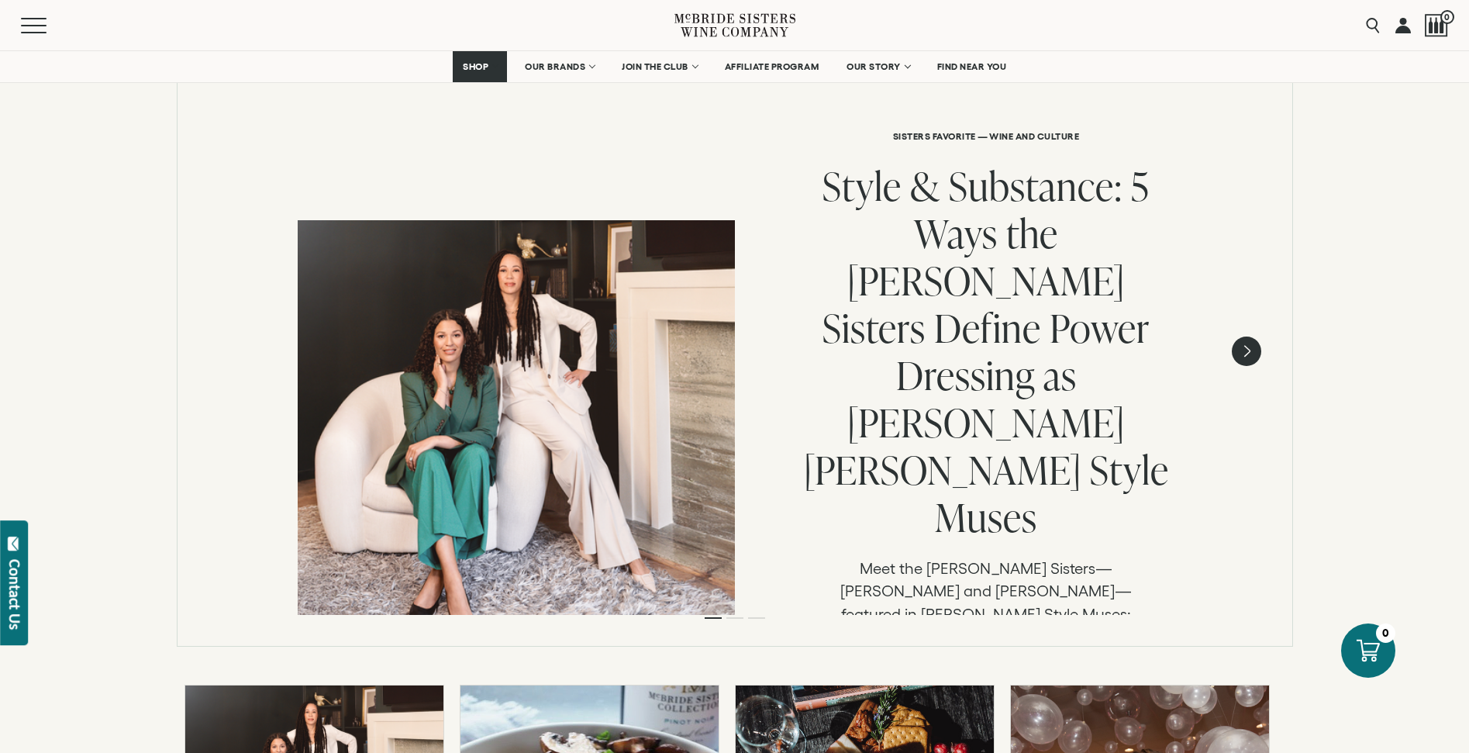
scroll to position [218, 0]
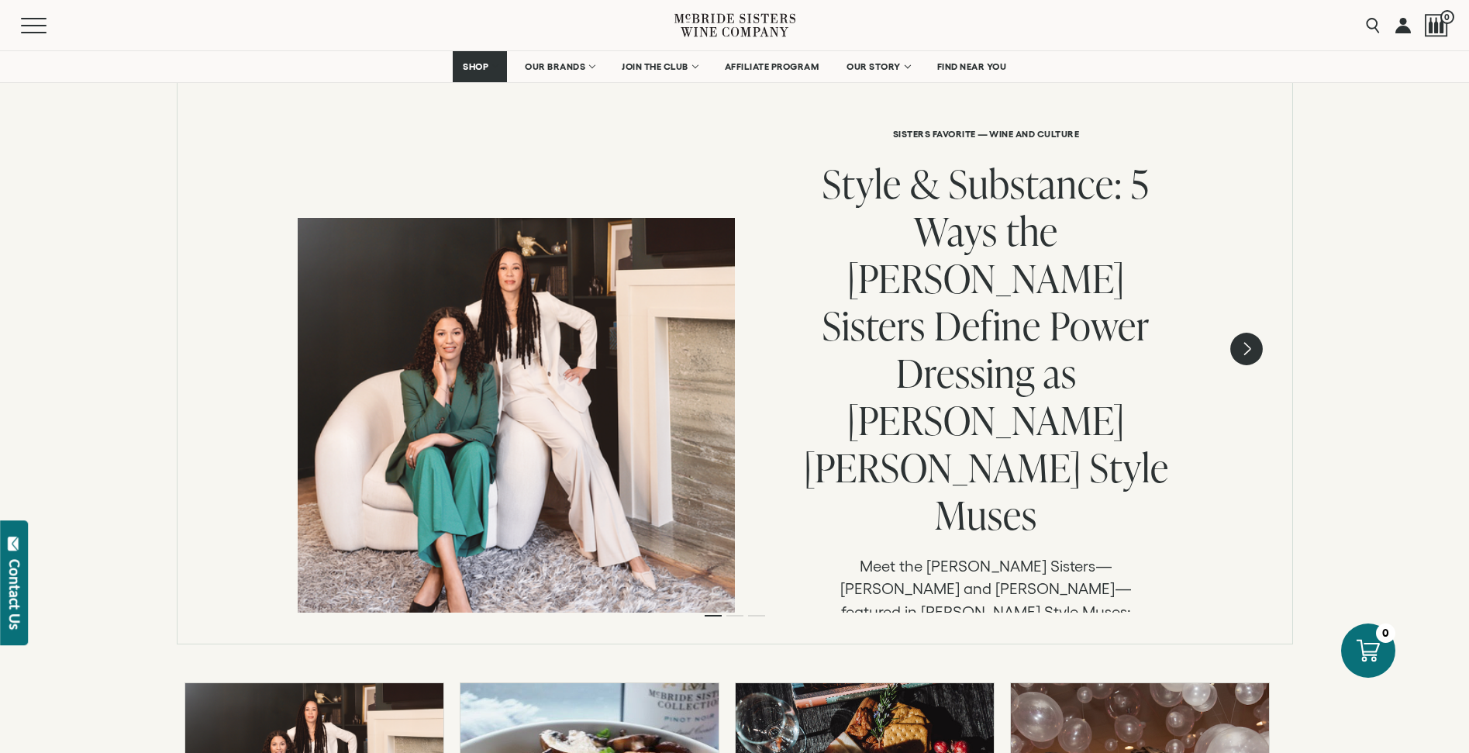
click at [1256, 343] on icon "Next" at bounding box center [1246, 348] width 33 height 33
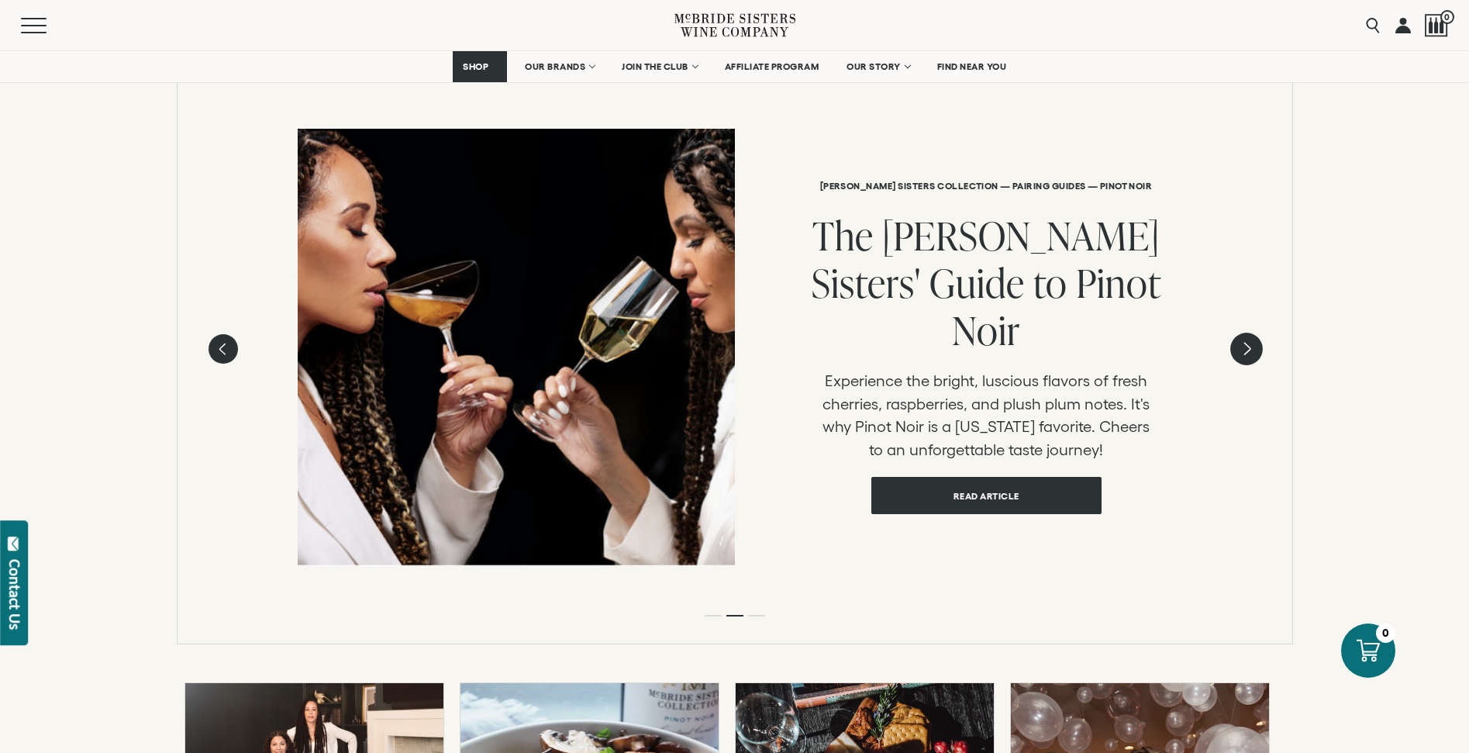
click at [1256, 343] on icon "Next" at bounding box center [1246, 348] width 33 height 33
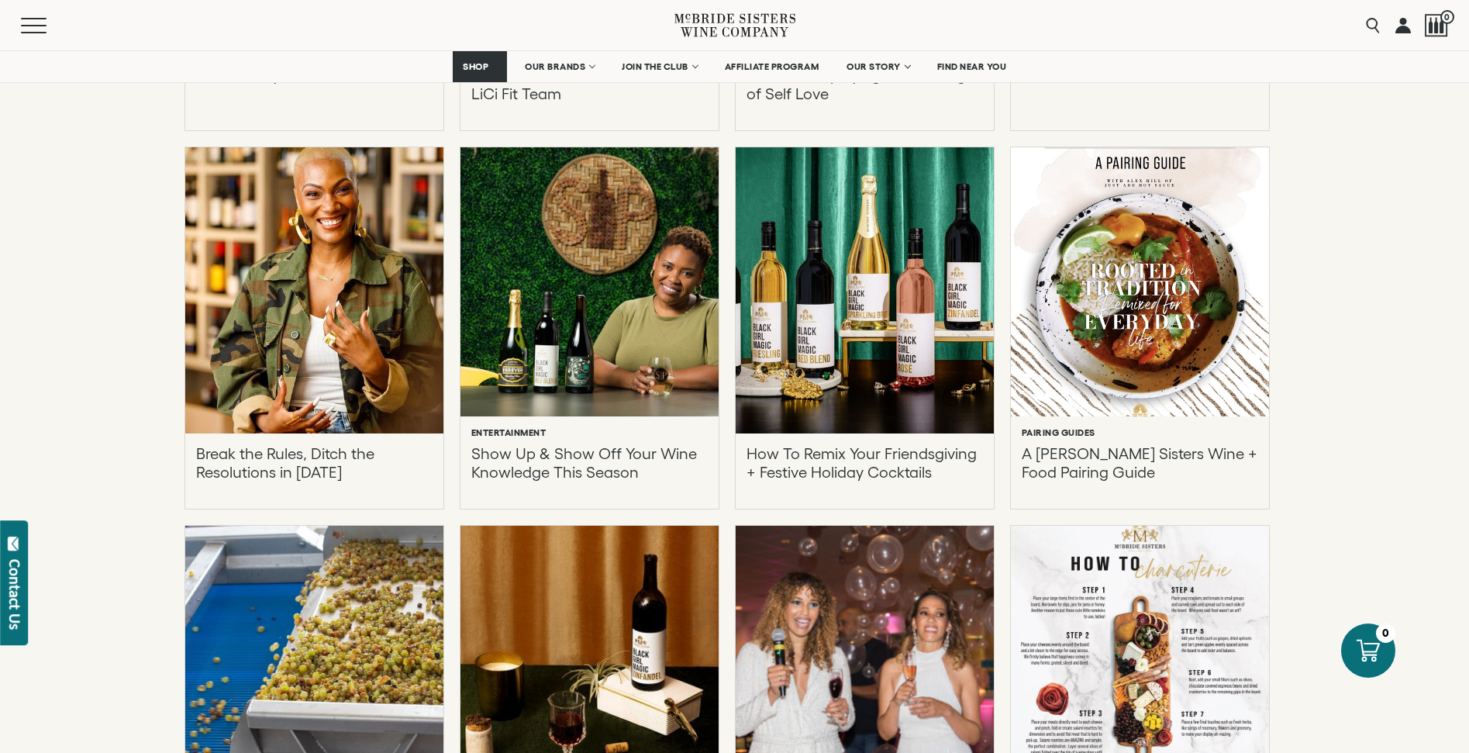
scroll to position [3849, 0]
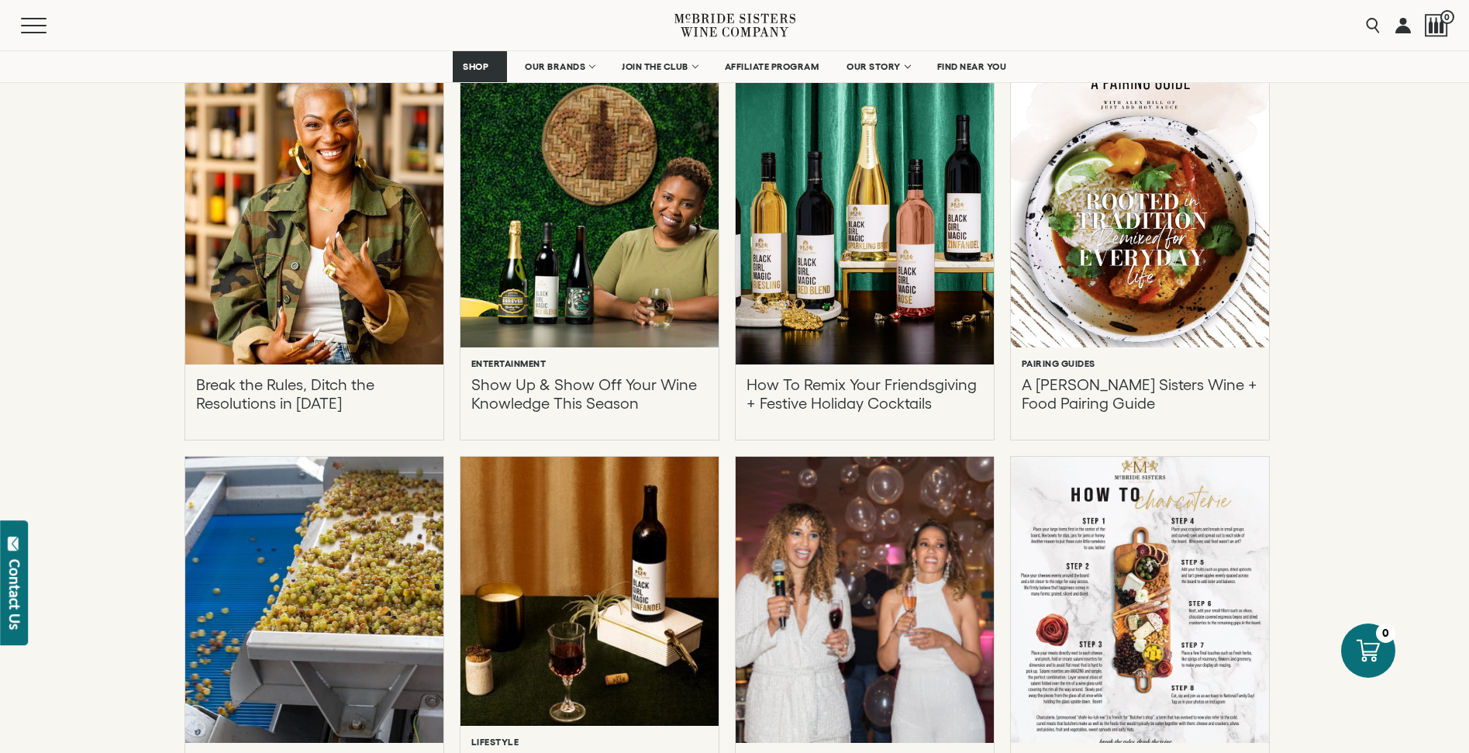
click at [1184, 306] on div at bounding box center [1139, 212] width 284 height 296
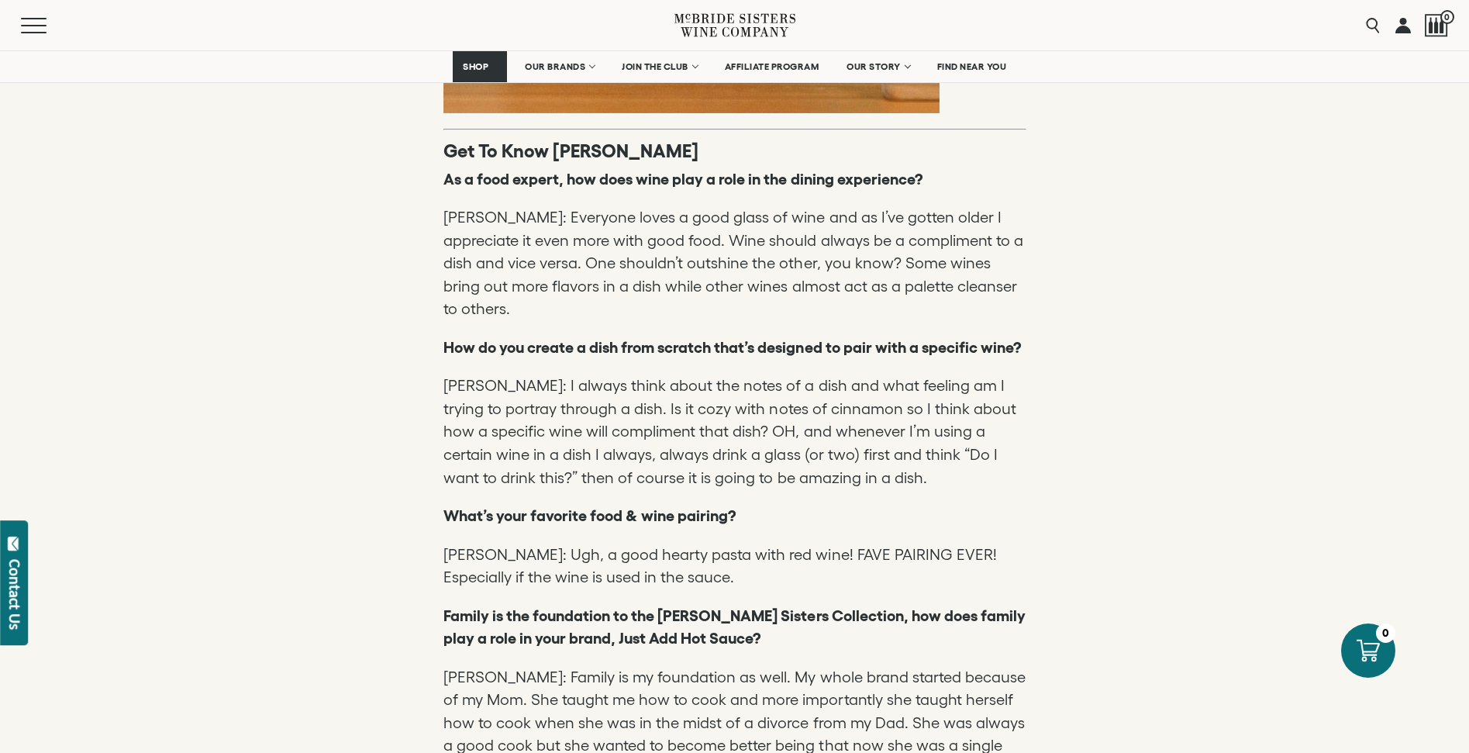
scroll to position [2328, 0]
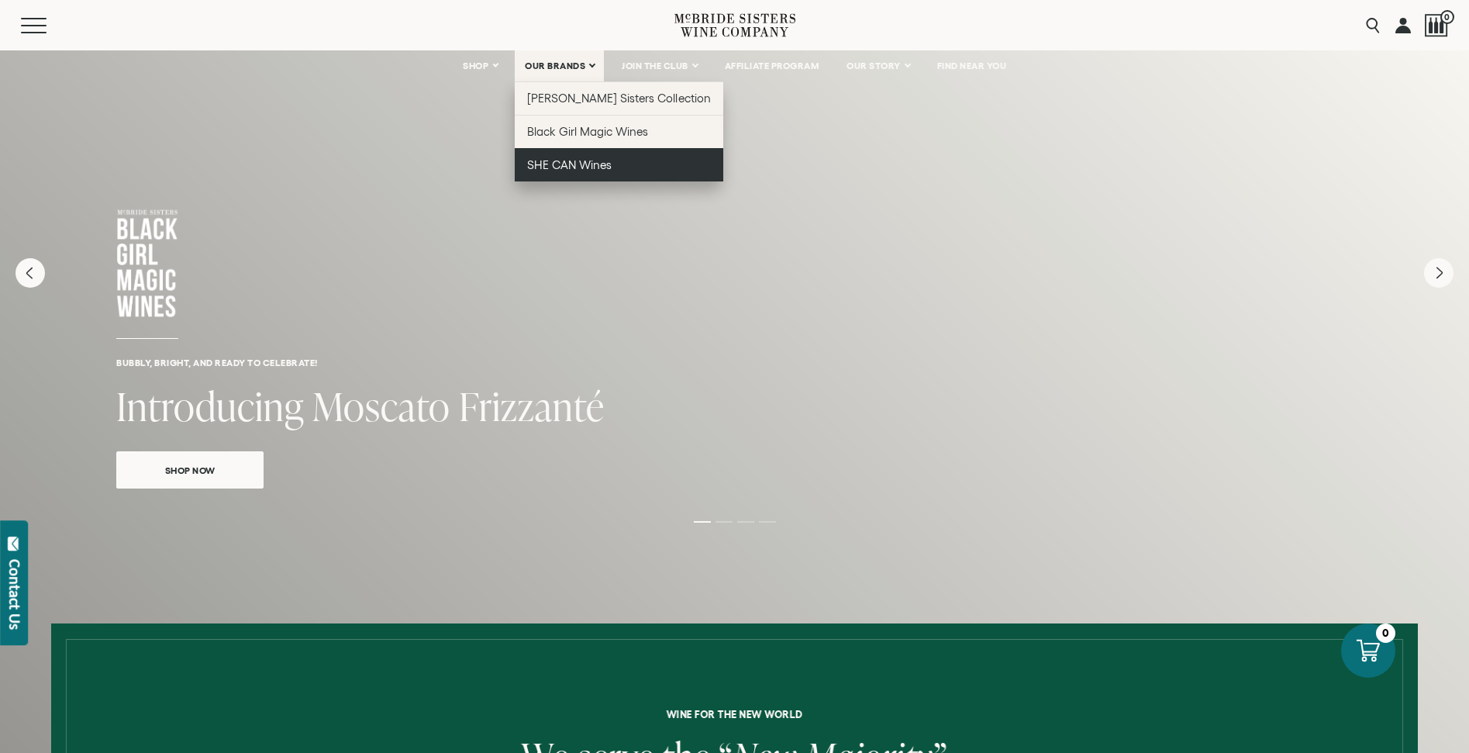
click at [565, 170] on span "SHE CAN Wines" at bounding box center [569, 164] width 84 height 13
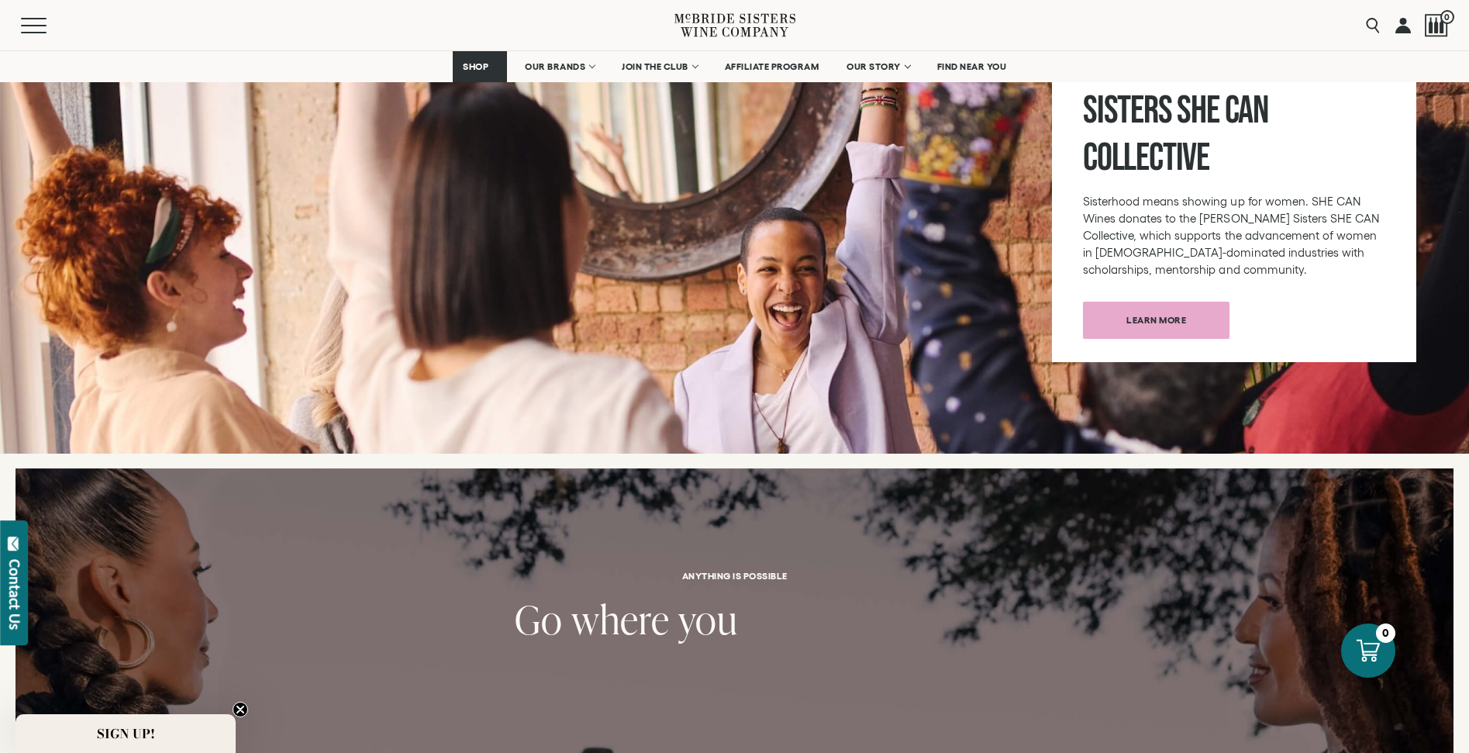
scroll to position [1844, 0]
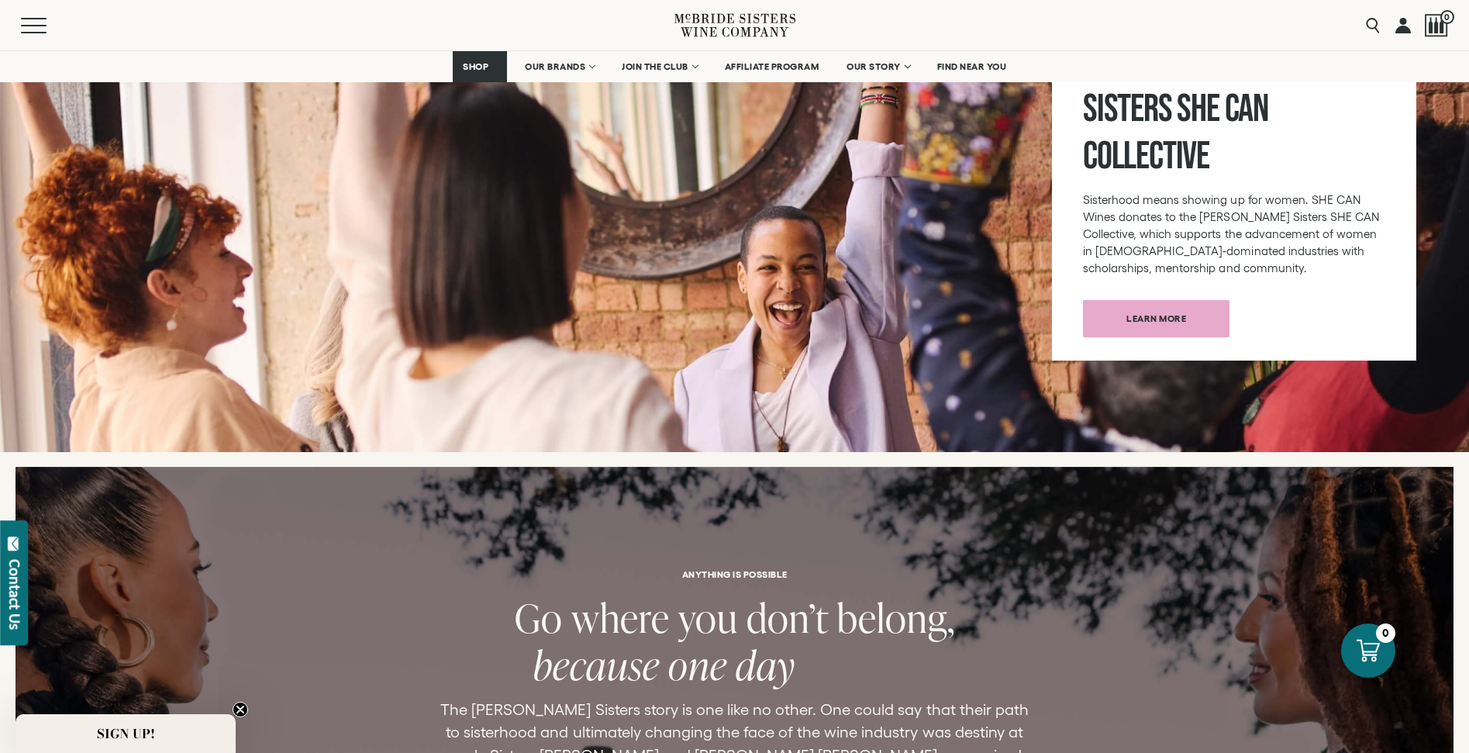
click at [749, 12] on icon at bounding box center [734, 25] width 121 height 44
